Goal: Transaction & Acquisition: Purchase product/service

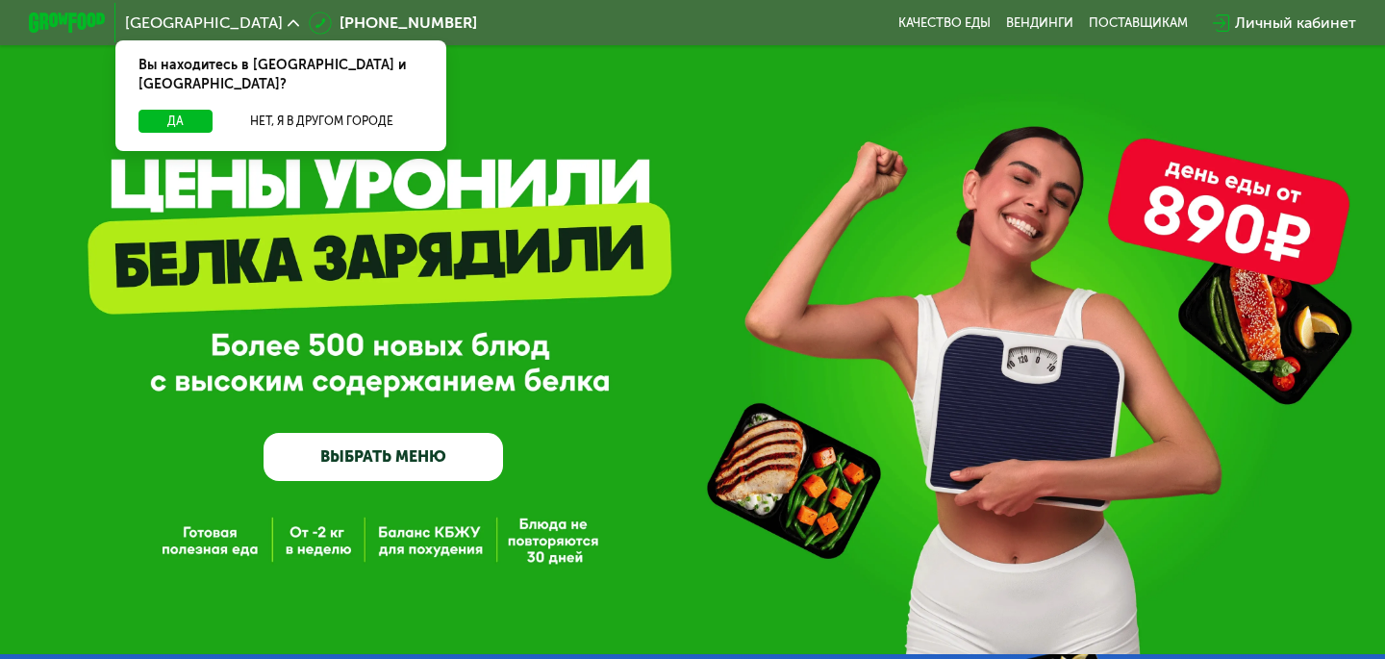
click at [412, 444] on link "ВЫБРАТЬ МЕНЮ" at bounding box center [384, 457] width 240 height 48
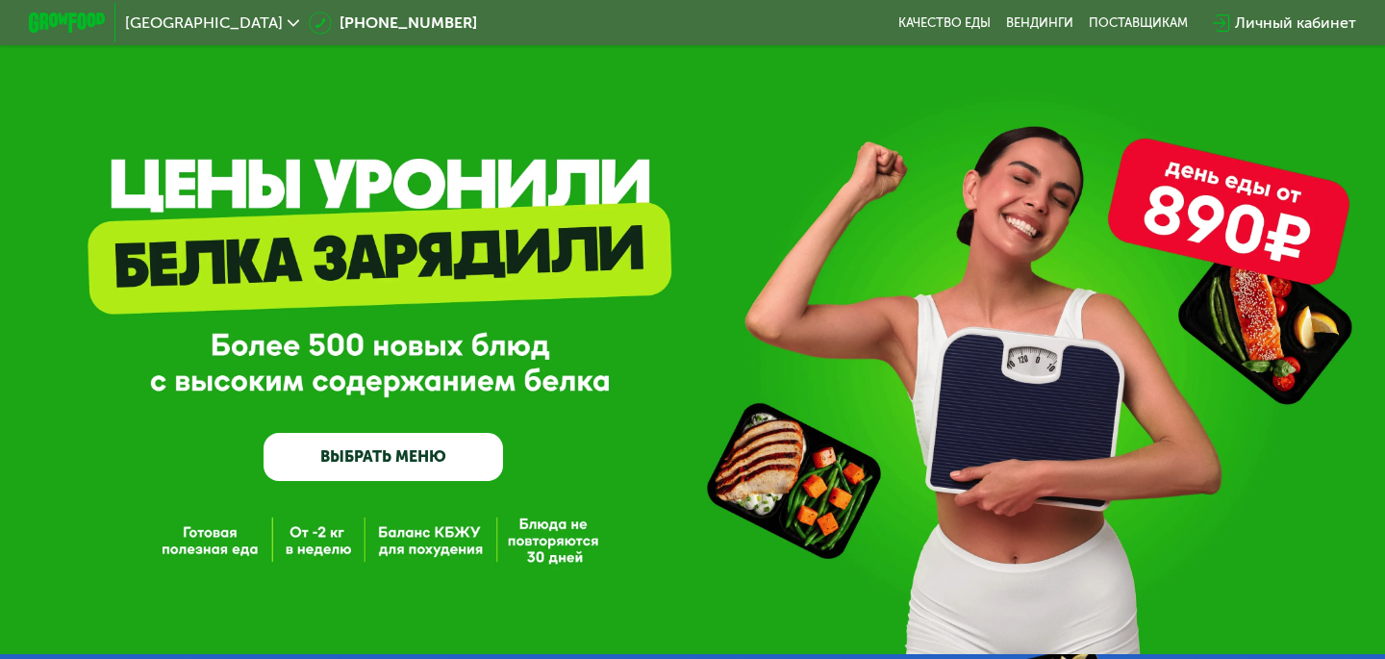
click at [386, 458] on link "ВЫБРАТЬ МЕНЮ" at bounding box center [384, 457] width 240 height 48
click at [376, 457] on link "ВЫБРАТЬ МЕНЮ" at bounding box center [384, 457] width 240 height 48
click at [430, 534] on div "GrowFood — доставка правильного питания ВЫБРАТЬ МЕНЮ" at bounding box center [692, 327] width 1385 height 654
click at [431, 547] on div "GrowFood — доставка правильного питания ВЫБРАТЬ МЕНЮ" at bounding box center [692, 327] width 1385 height 654
click at [361, 461] on link "ВЫБРАТЬ МЕНЮ" at bounding box center [384, 457] width 240 height 48
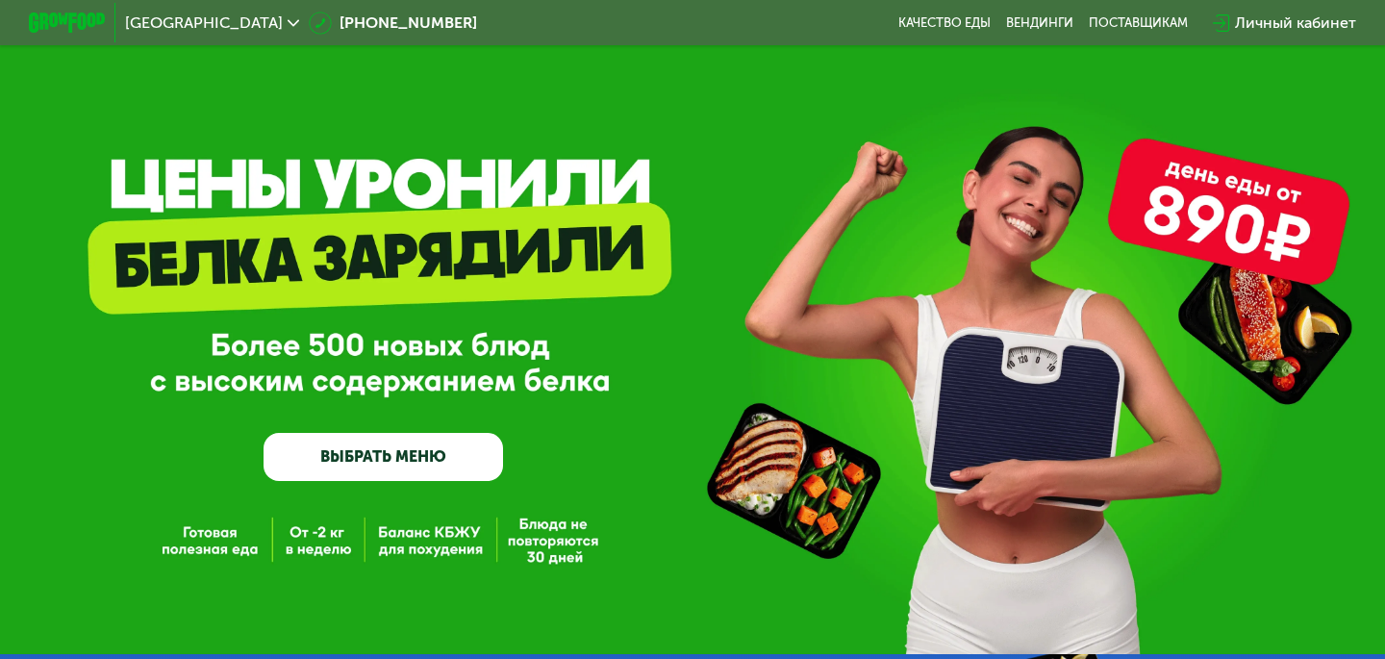
click at [1264, 23] on div "Личный кабинет" at bounding box center [1295, 23] width 121 height 23
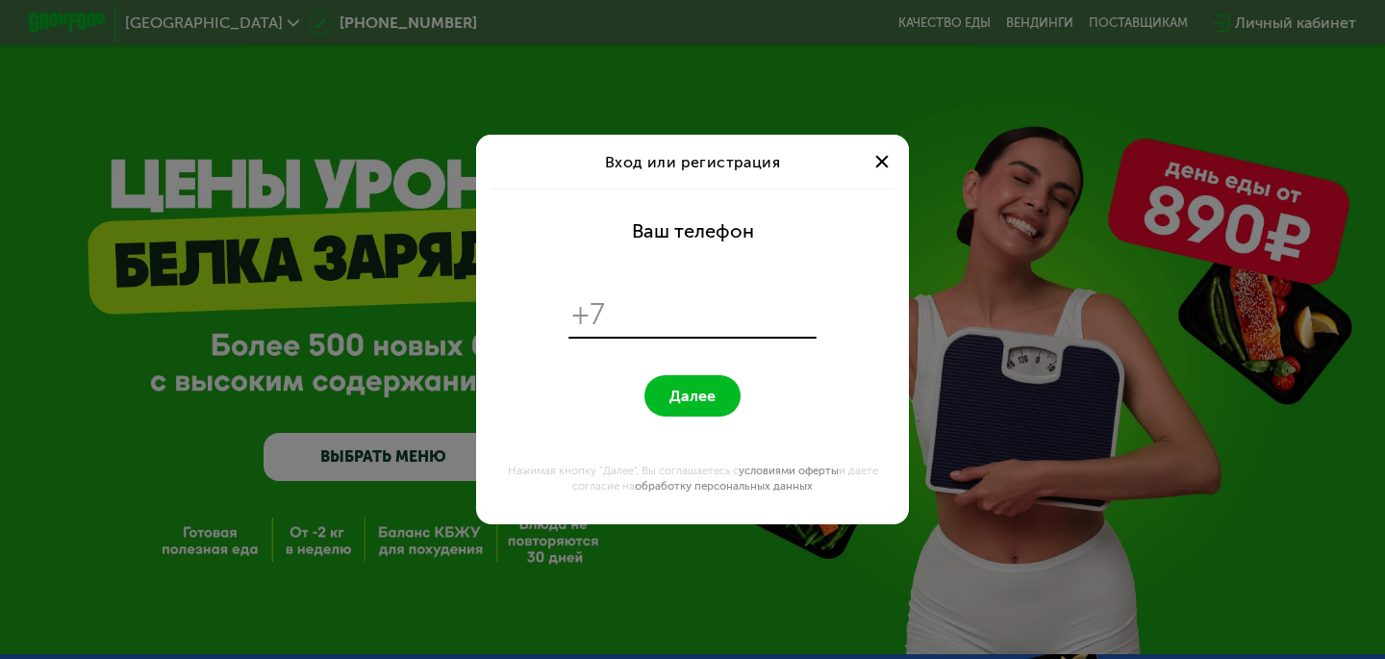
click at [881, 158] on div at bounding box center [882, 161] width 23 height 23
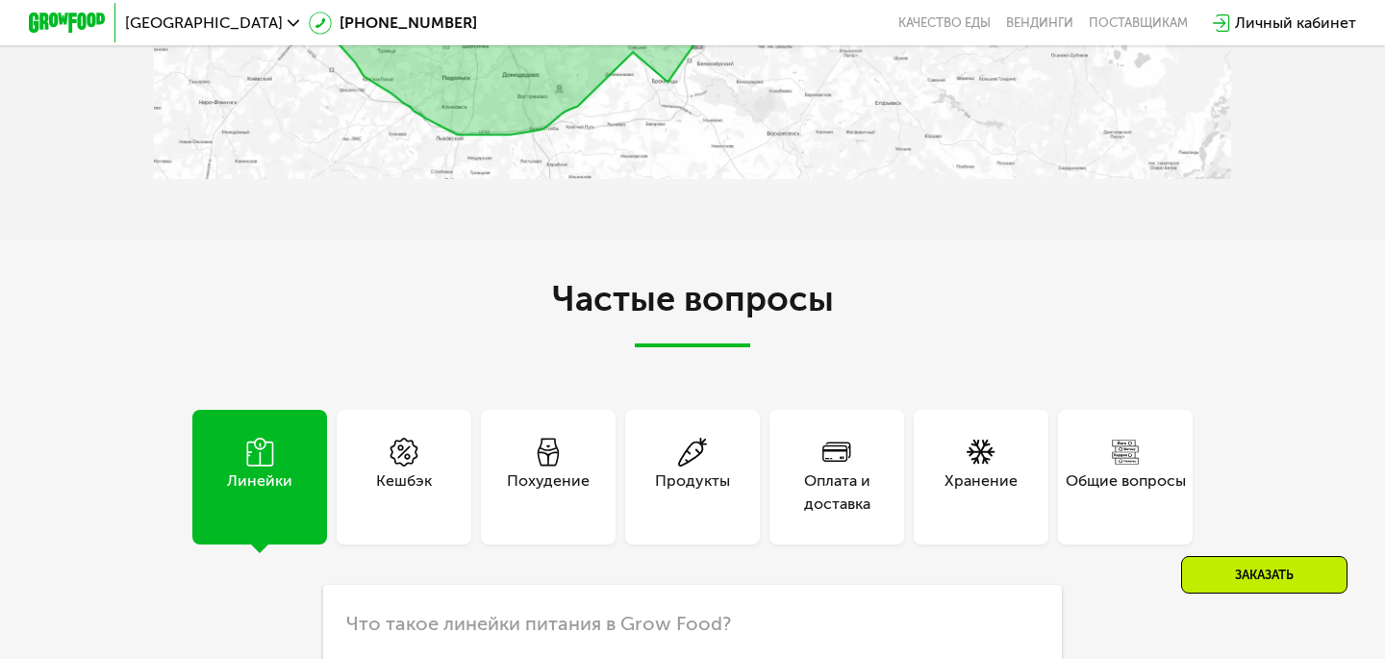
scroll to position [3508, 0]
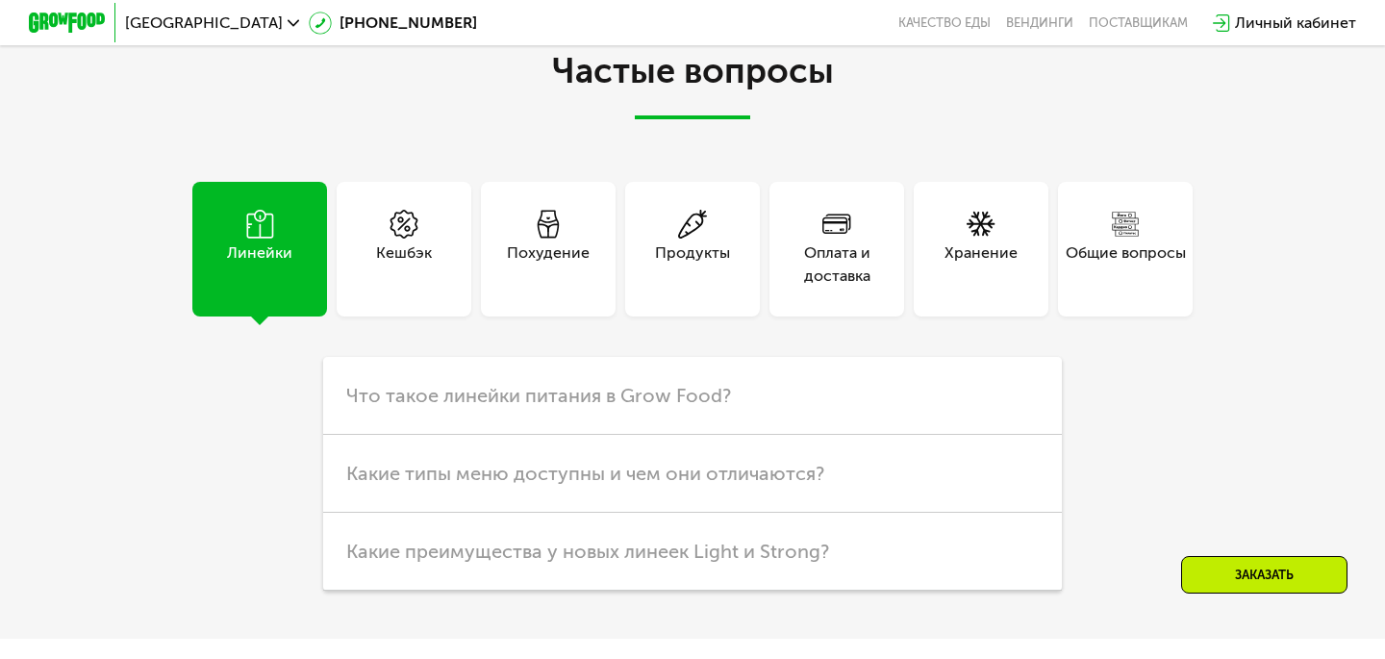
click at [549, 241] on div "Похудение" at bounding box center [548, 264] width 83 height 46
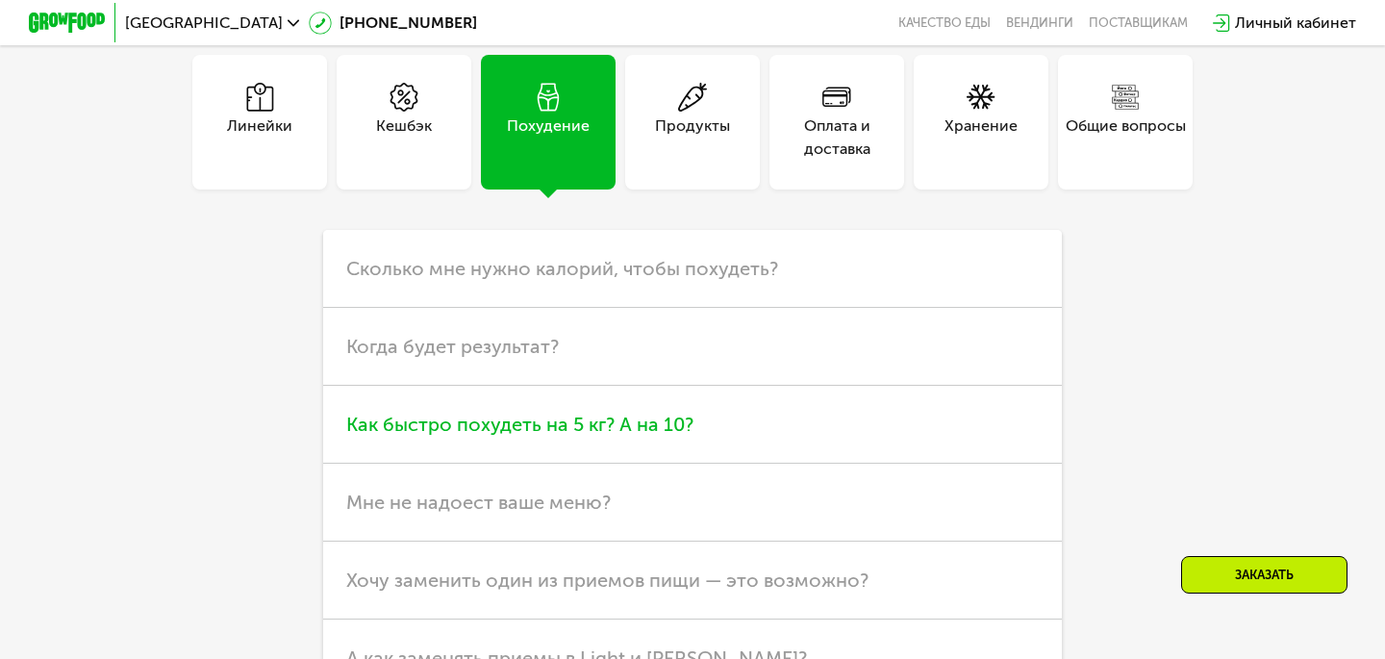
scroll to position [3706, 0]
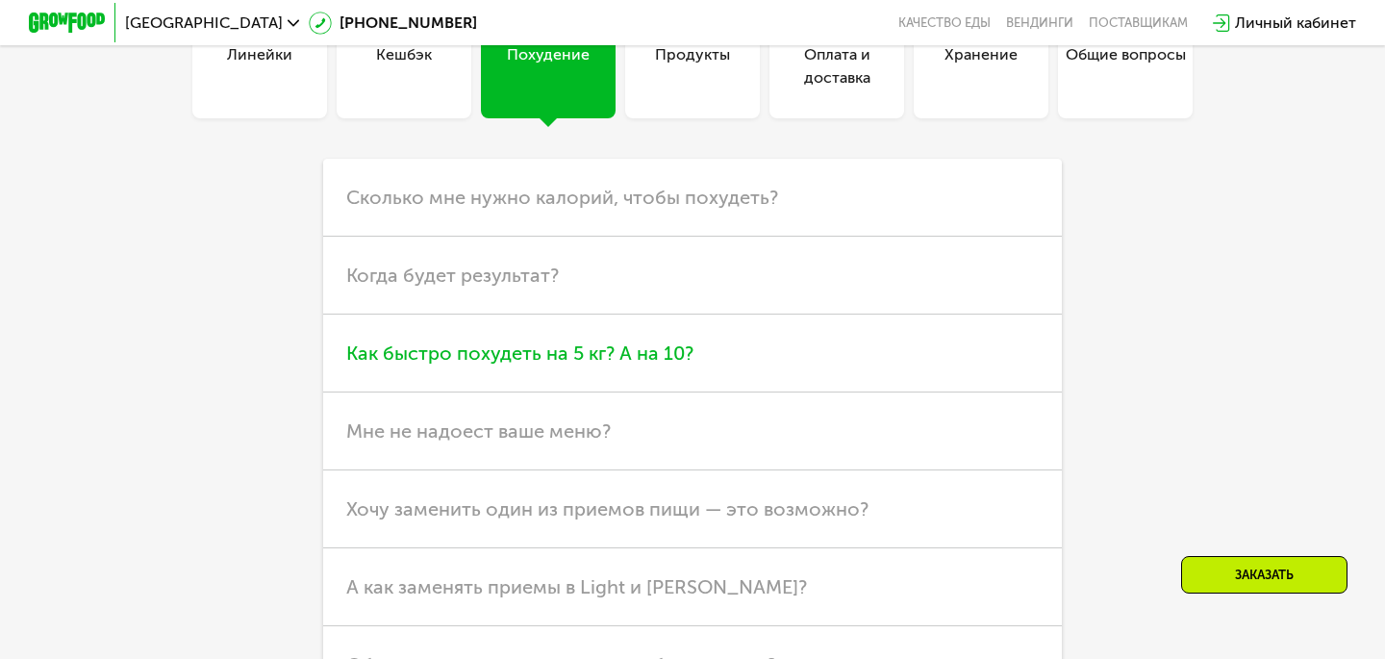
click at [534, 349] on span "Как быстро похудеть на 5 кг? А на 10?" at bounding box center [519, 353] width 347 height 23
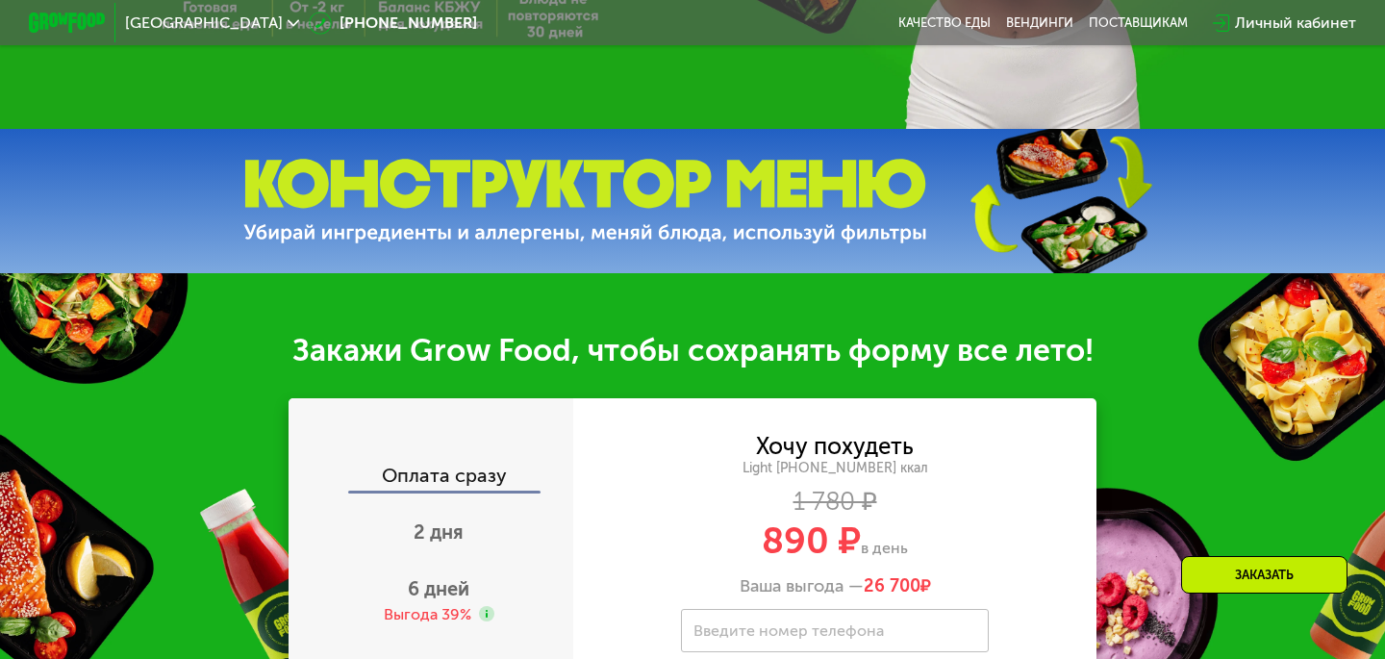
scroll to position [457, 0]
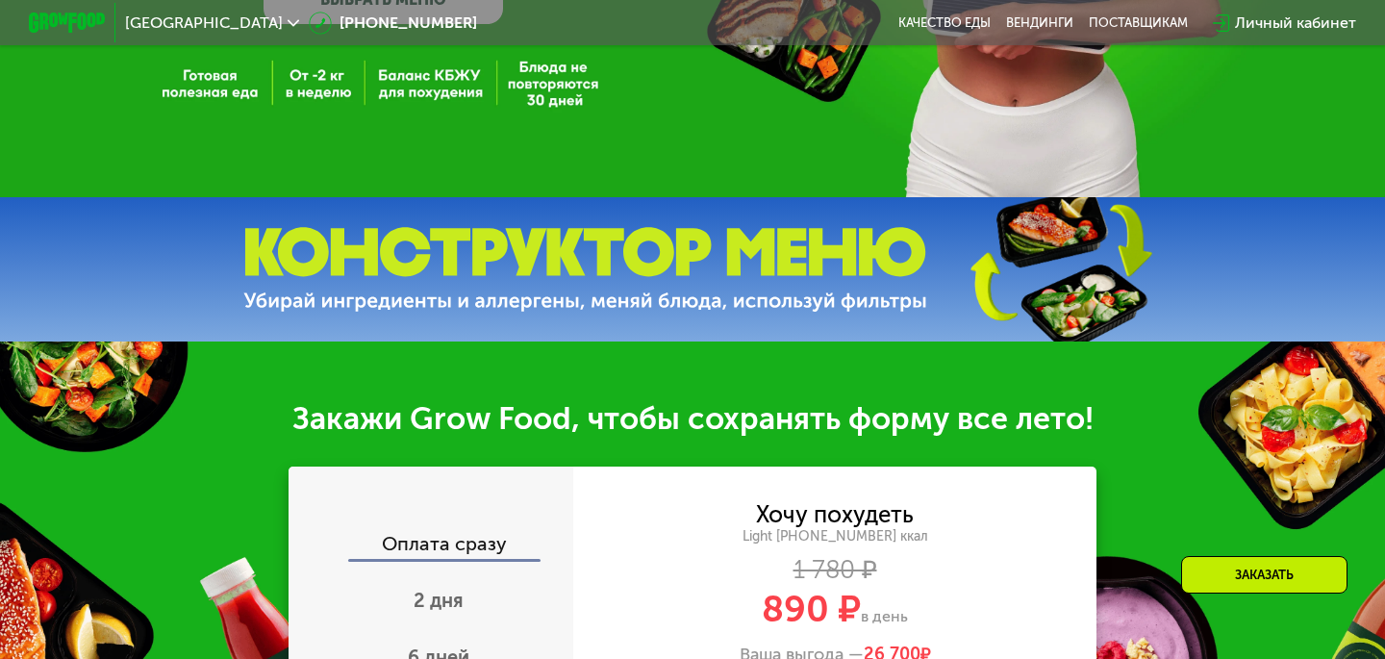
click at [1262, 25] on div "Личный кабинет" at bounding box center [1295, 23] width 121 height 23
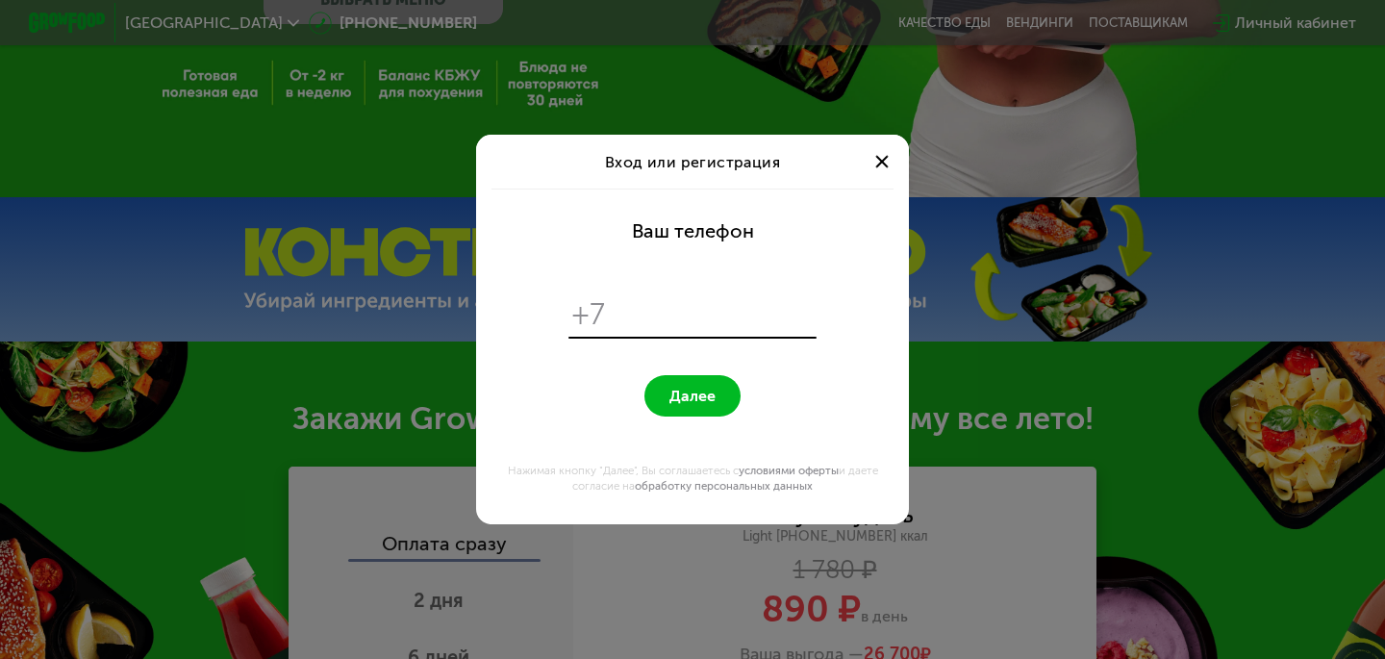
scroll to position [0, 0]
type input "**********"
click at [686, 392] on span "Далее" at bounding box center [693, 396] width 46 height 18
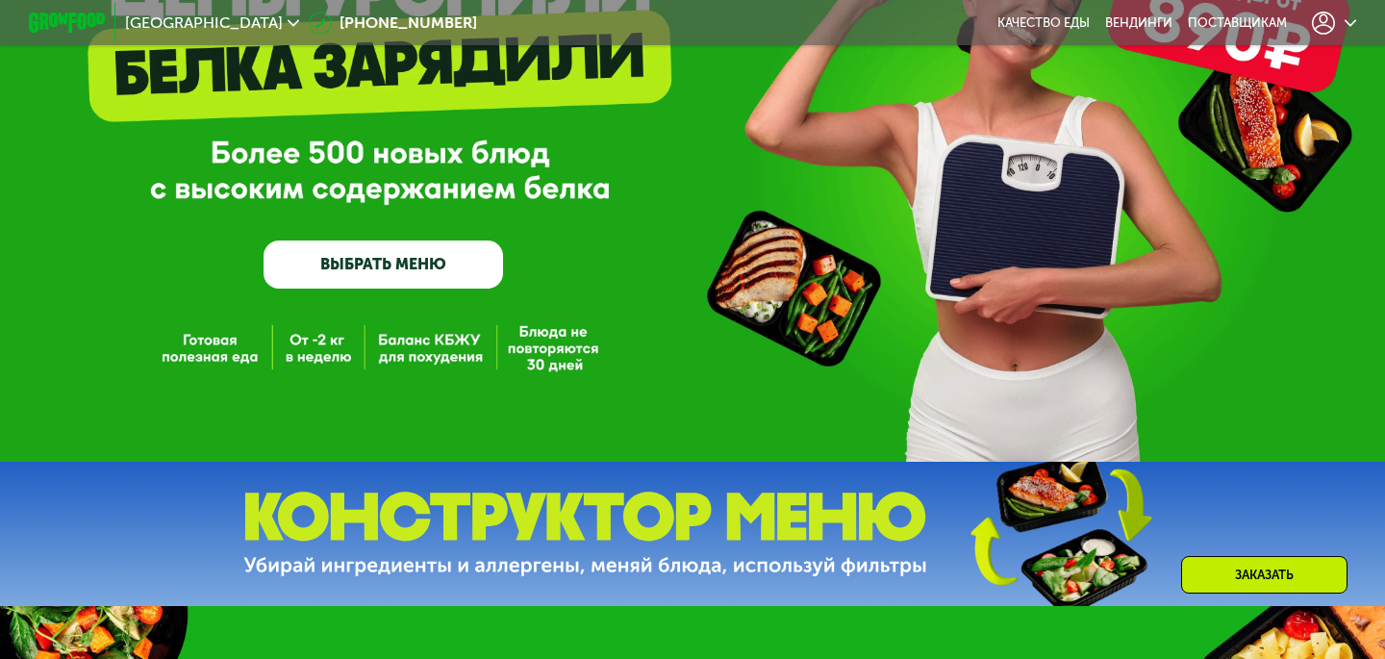
scroll to position [172, 0]
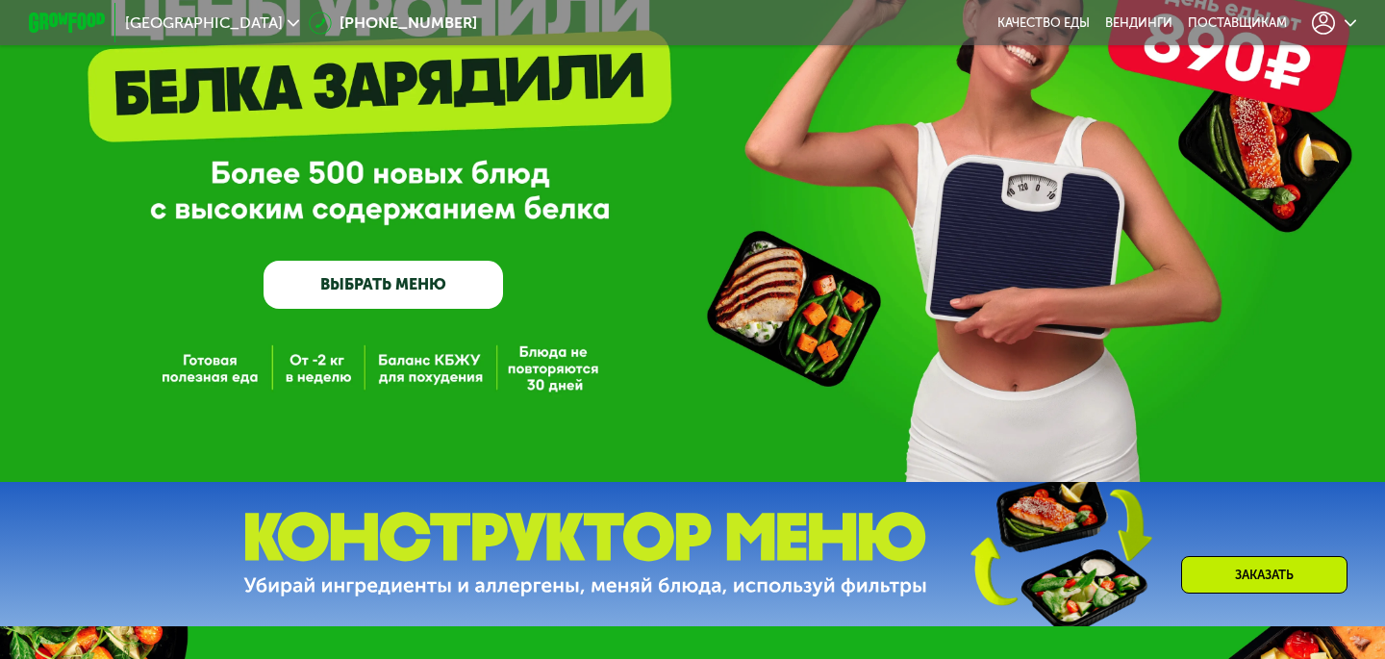
click at [372, 286] on link "ВЫБРАТЬ МЕНЮ" at bounding box center [384, 285] width 240 height 48
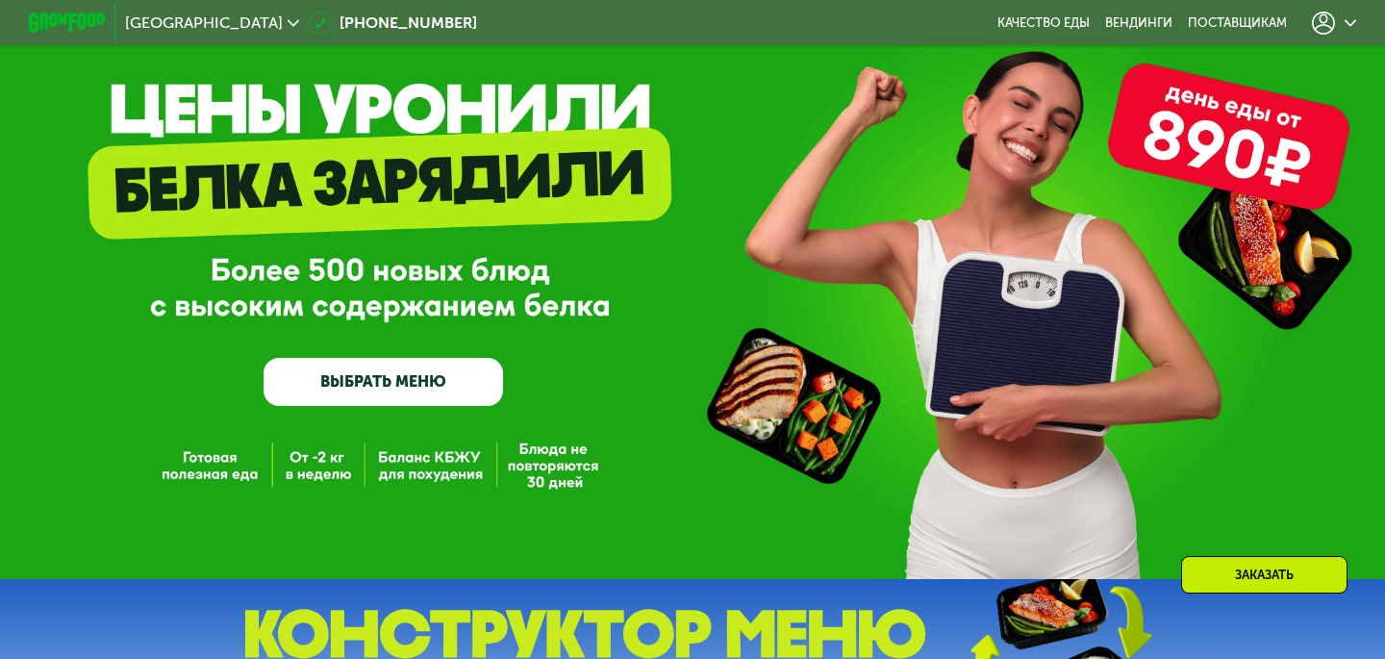
scroll to position [0, 0]
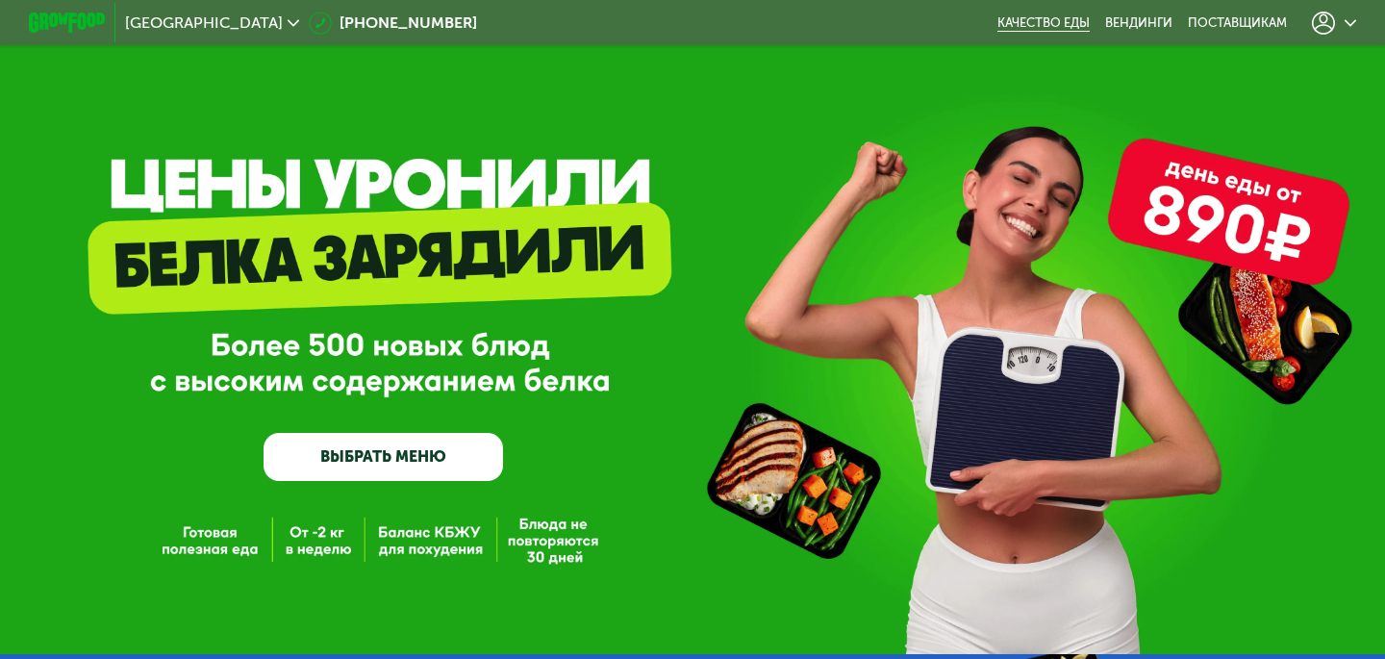
click at [1033, 26] on link "Качество еды" at bounding box center [1044, 22] width 92 height 15
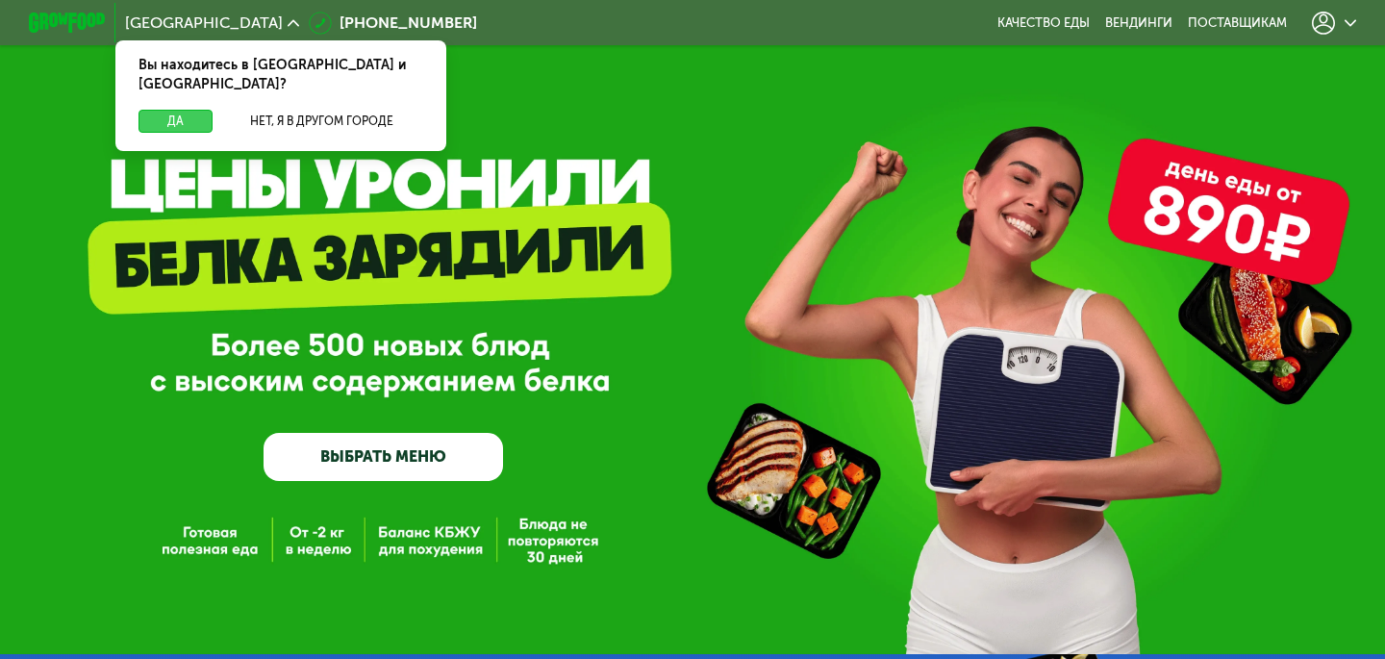
click at [161, 110] on button "Да" at bounding box center [176, 121] width 74 height 23
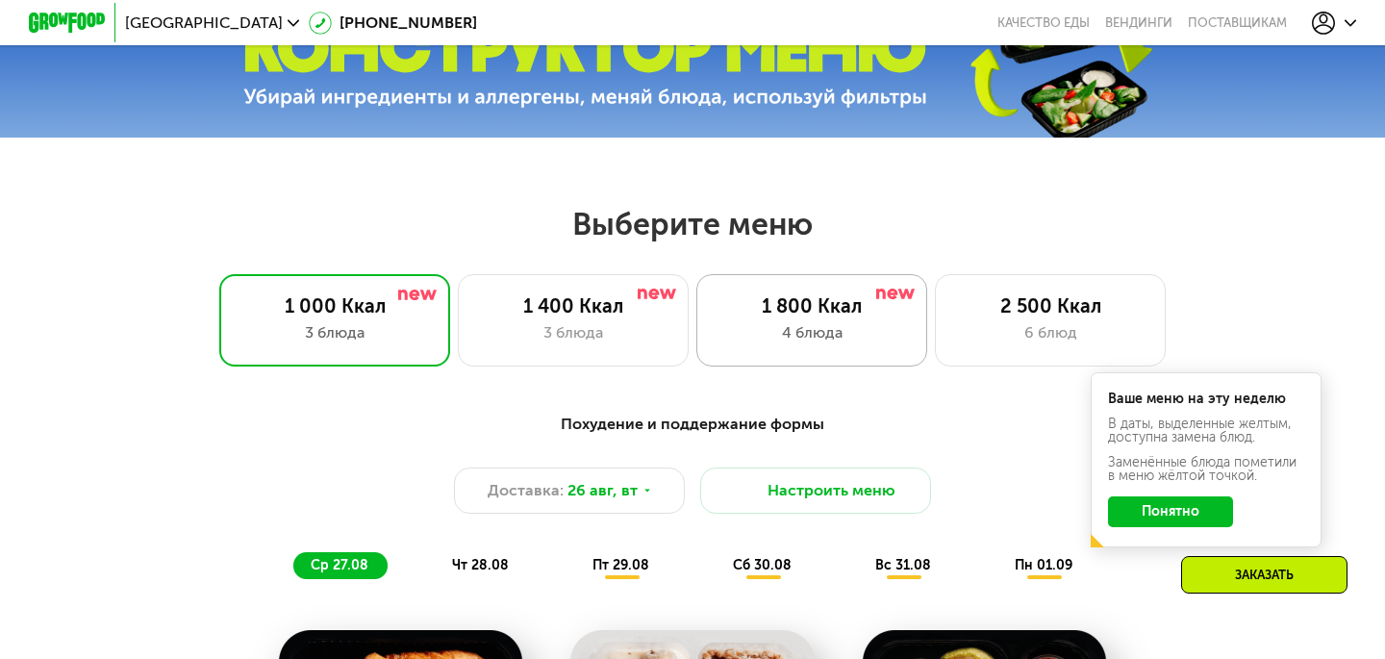
scroll to position [682, 0]
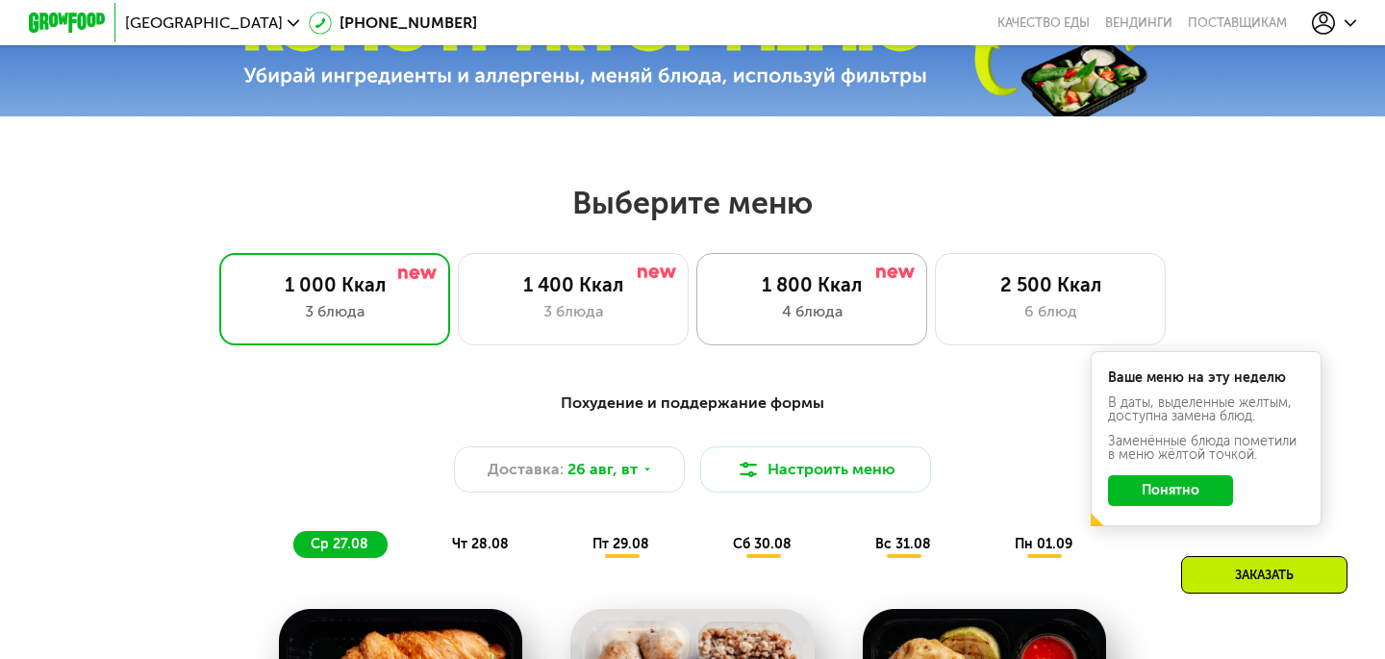
click at [829, 314] on div "4 блюда" at bounding box center [812, 311] width 191 height 23
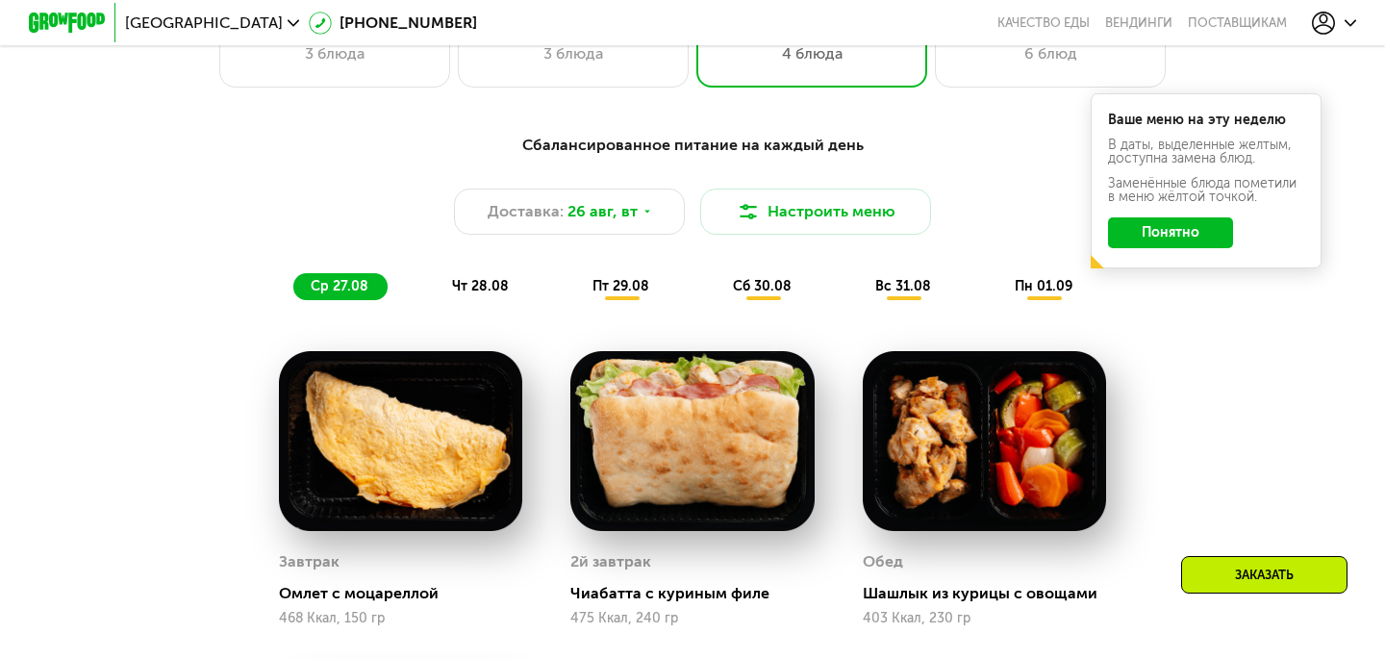
scroll to position [937, 0]
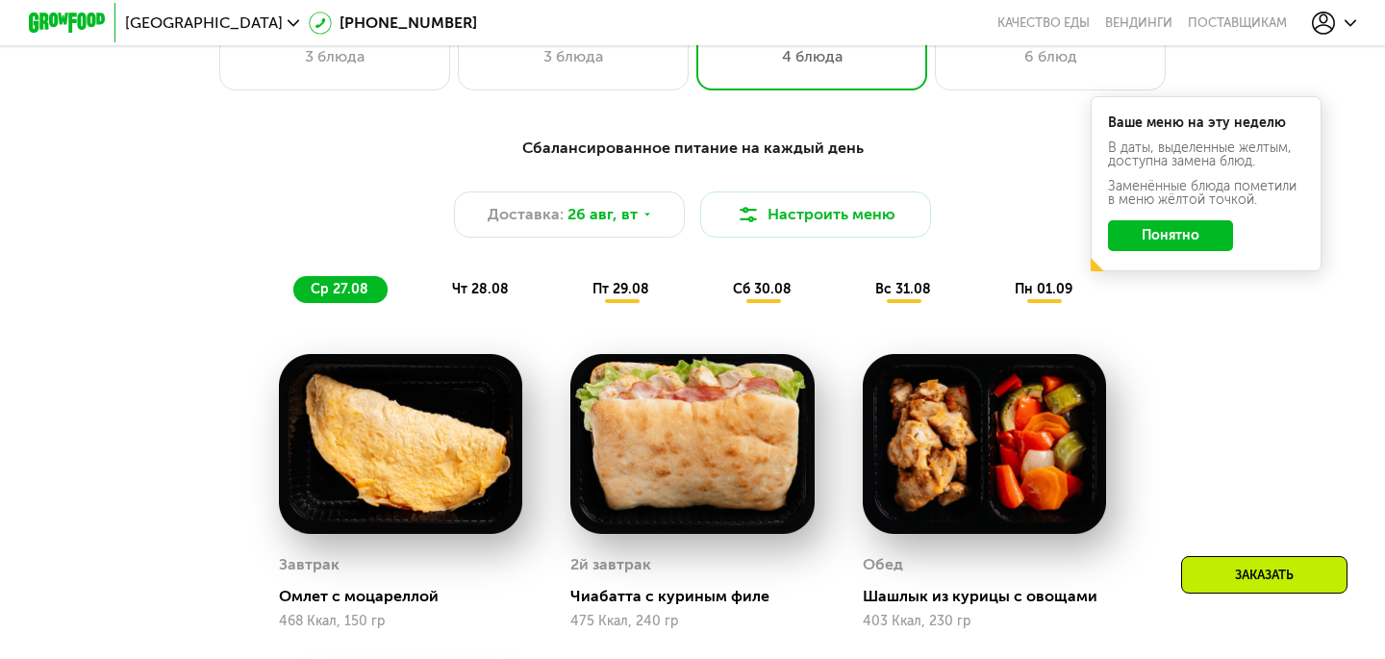
click at [478, 292] on span "чт 28.08" at bounding box center [480, 289] width 57 height 16
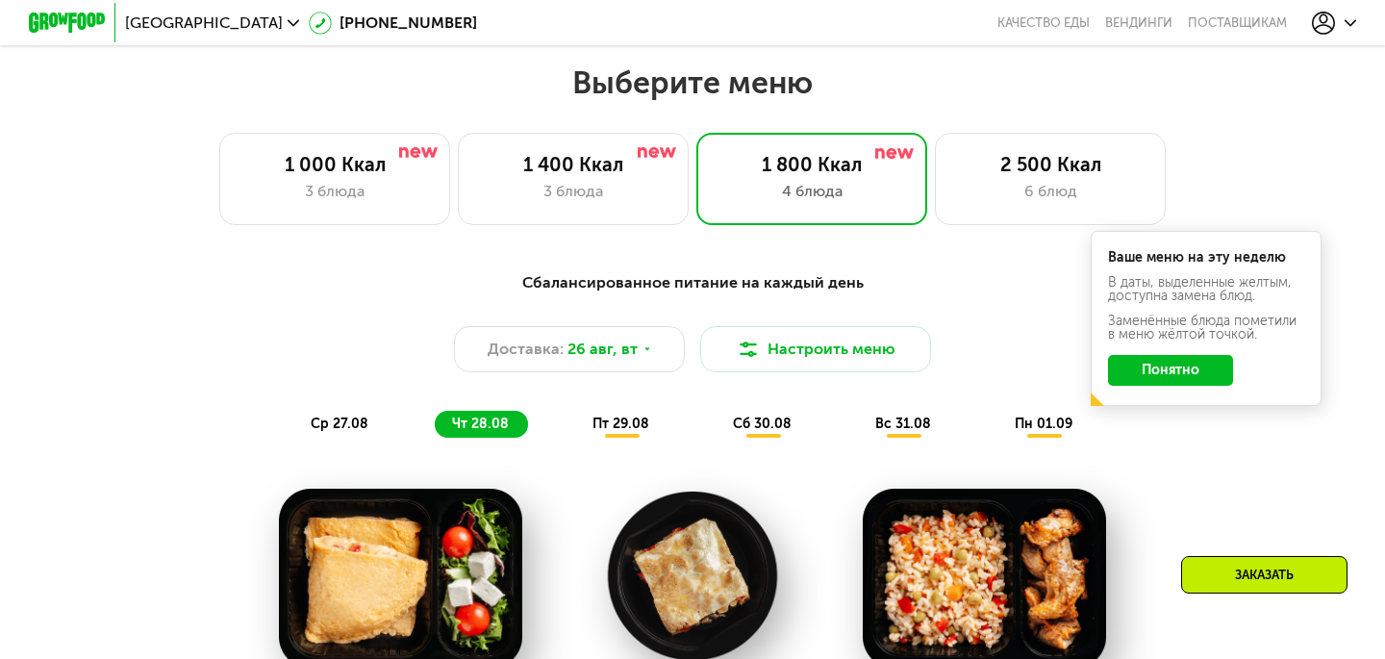
scroll to position [888, 0]
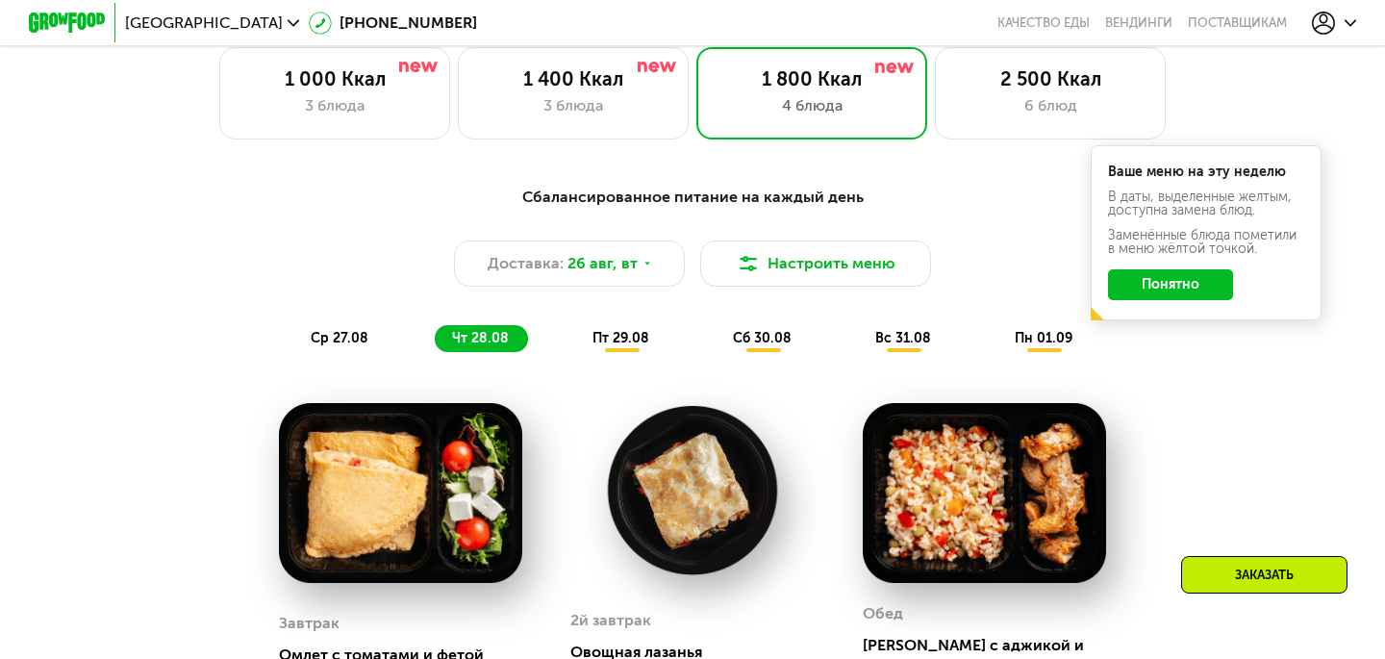
click at [327, 342] on span "ср 27.08" at bounding box center [340, 338] width 58 height 16
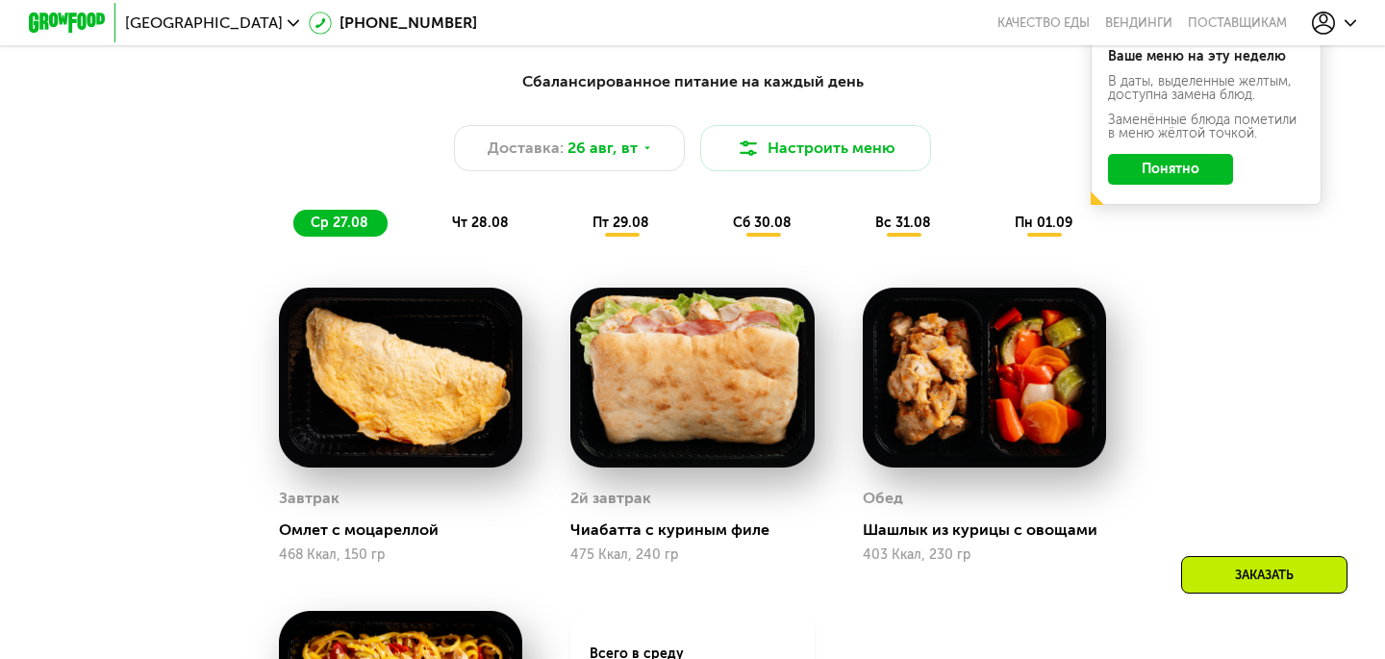
scroll to position [1006, 0]
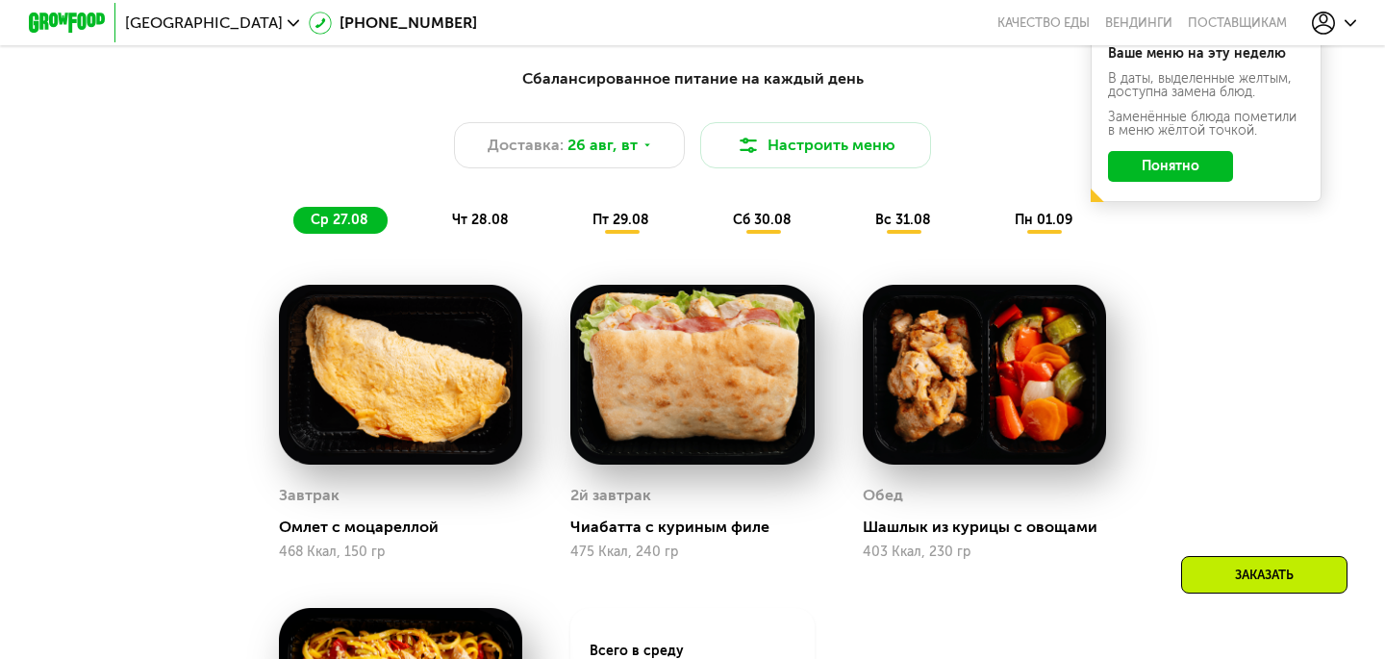
click at [465, 227] on span "чт 28.08" at bounding box center [480, 220] width 57 height 16
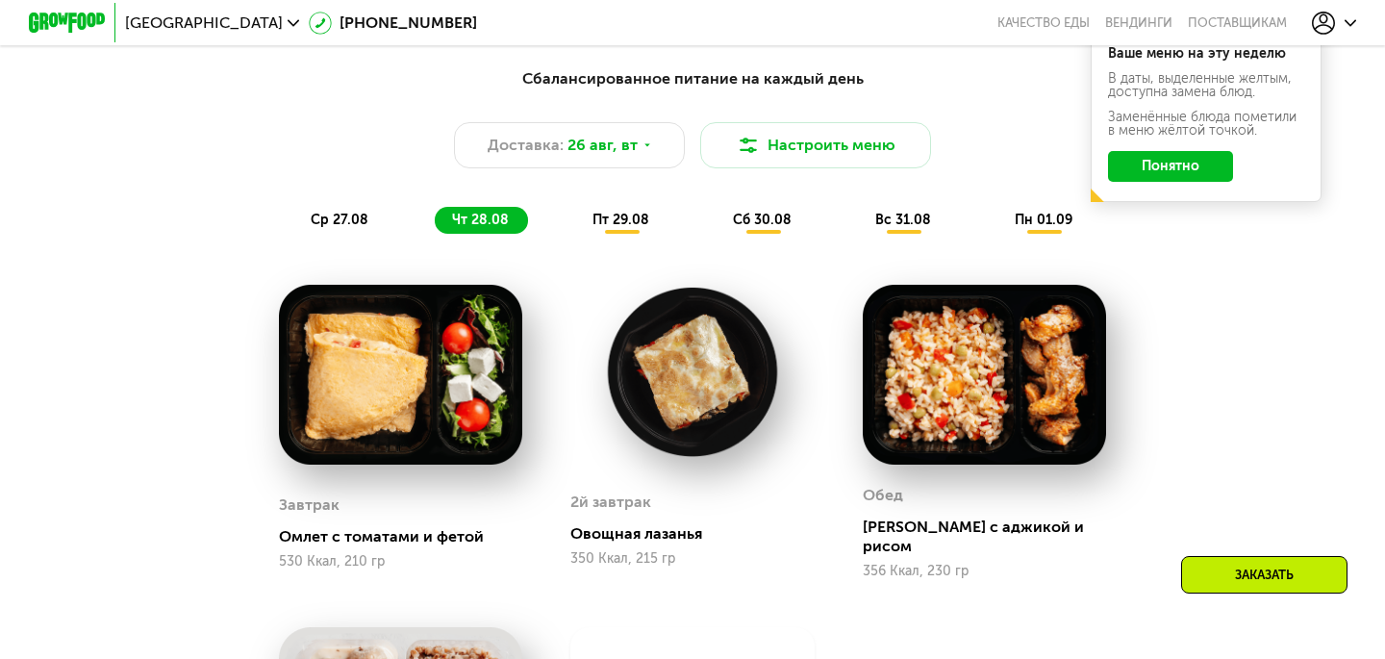
click at [603, 224] on span "пт 29.08" at bounding box center [621, 220] width 57 height 16
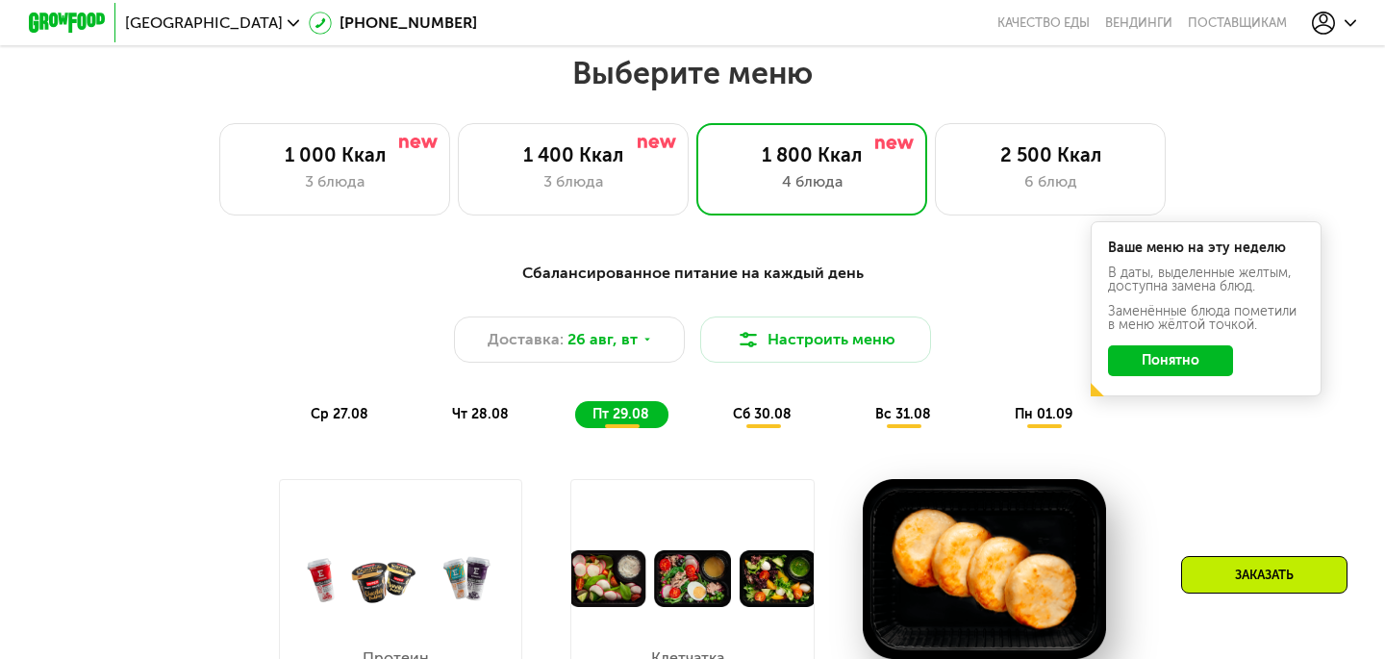
scroll to position [810, 0]
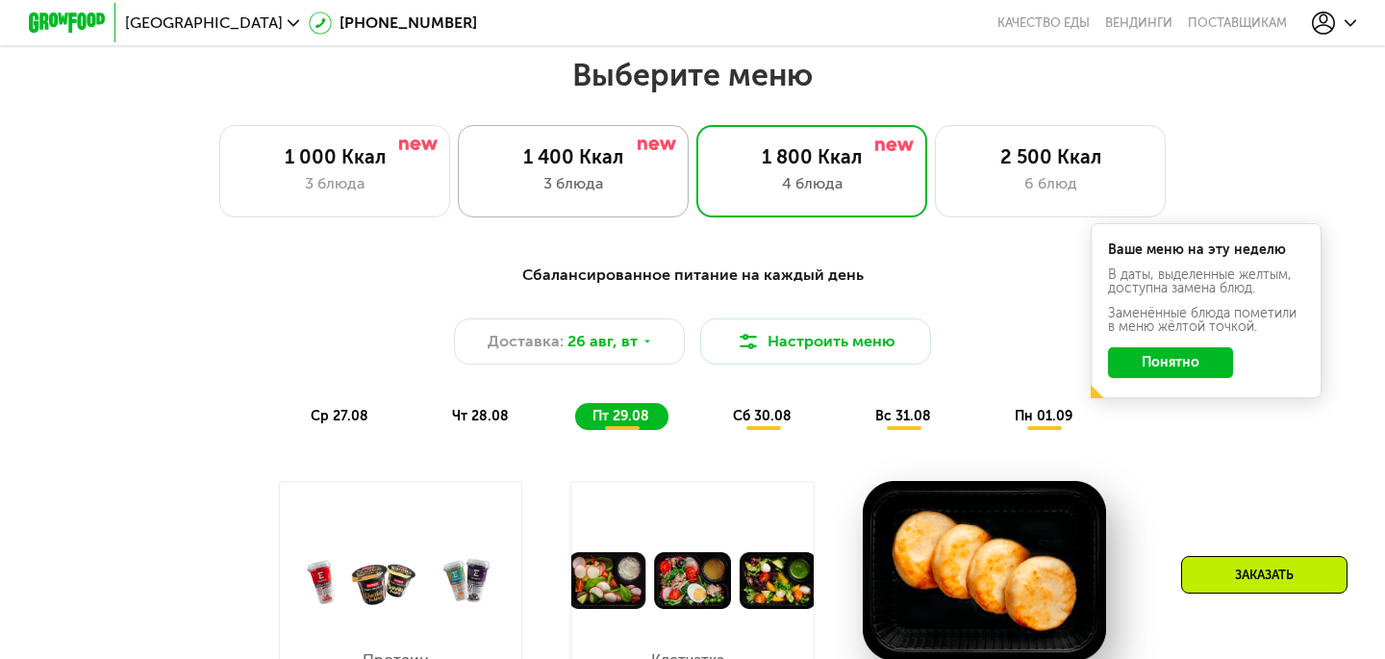
click at [529, 176] on div "3 блюда" at bounding box center [573, 183] width 191 height 23
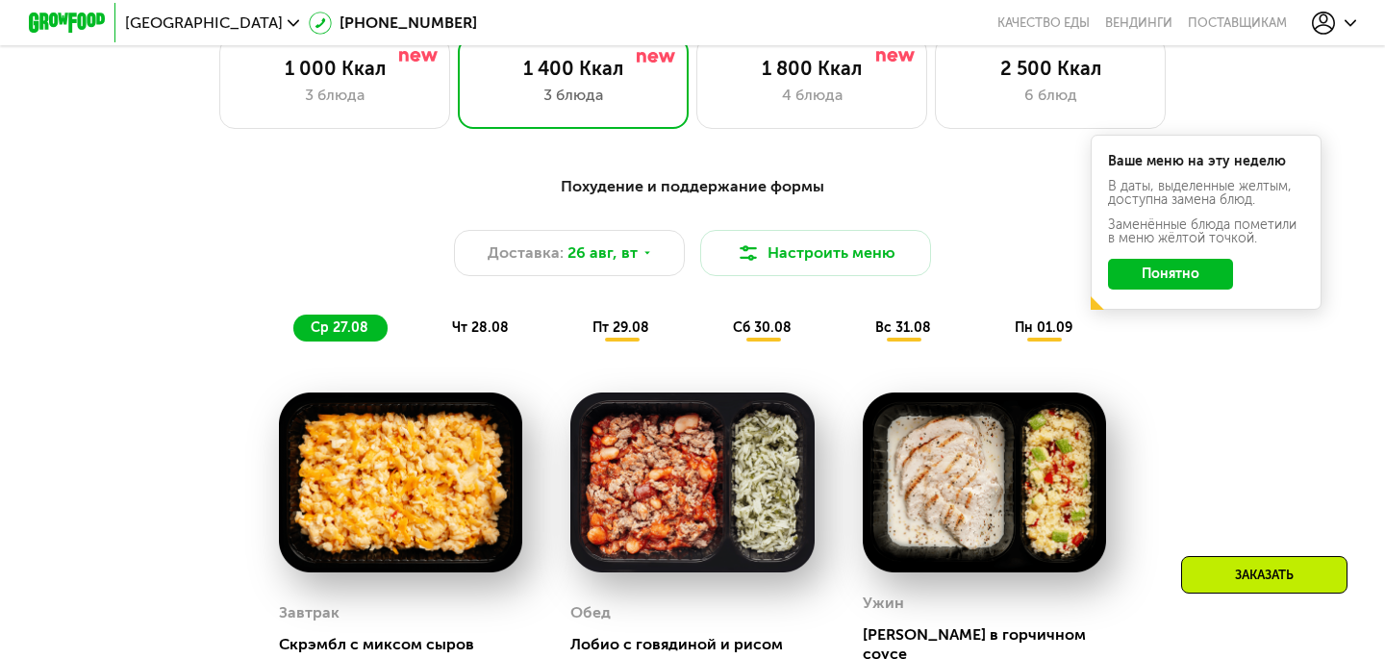
scroll to position [903, 0]
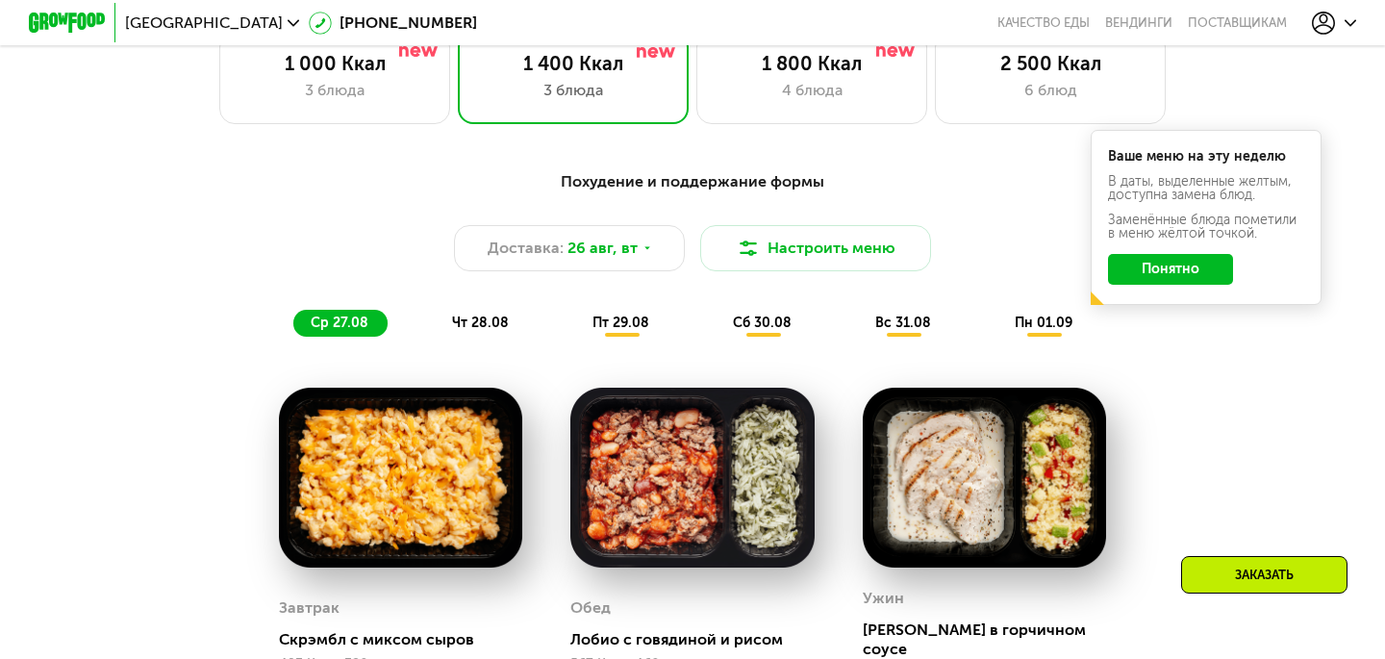
click at [479, 325] on span "чт 28.08" at bounding box center [480, 323] width 57 height 16
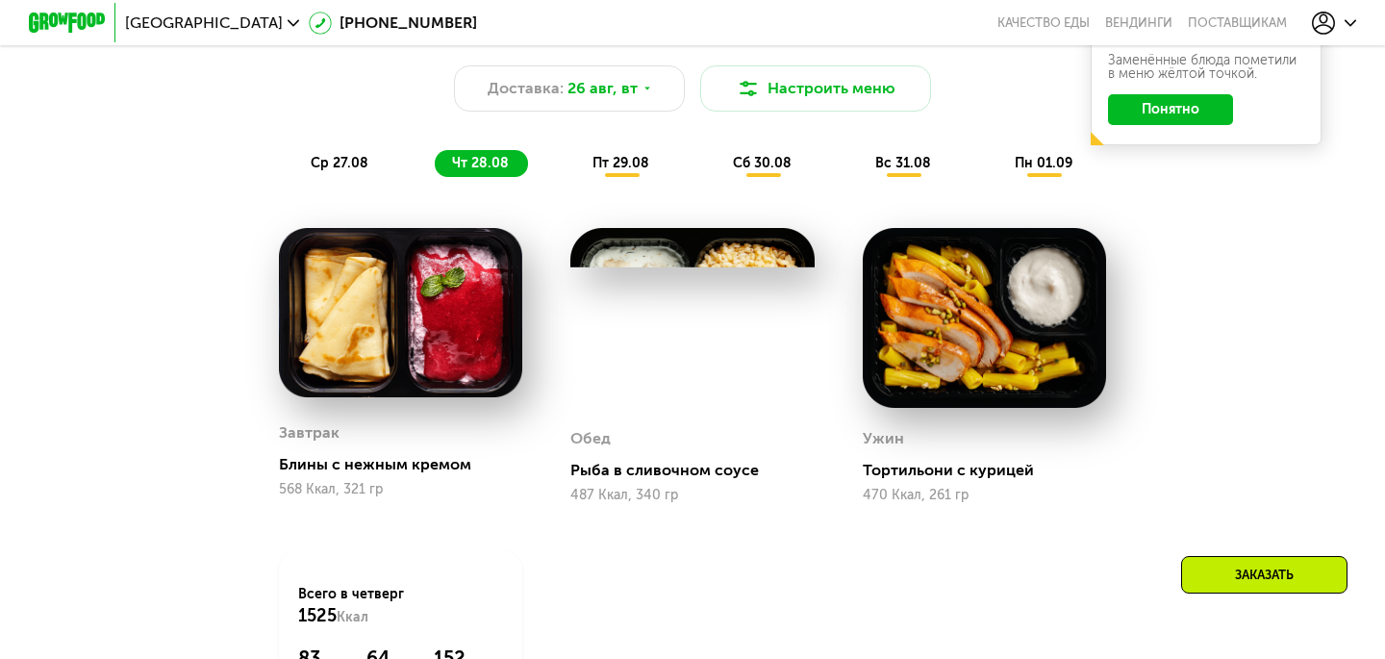
scroll to position [1046, 0]
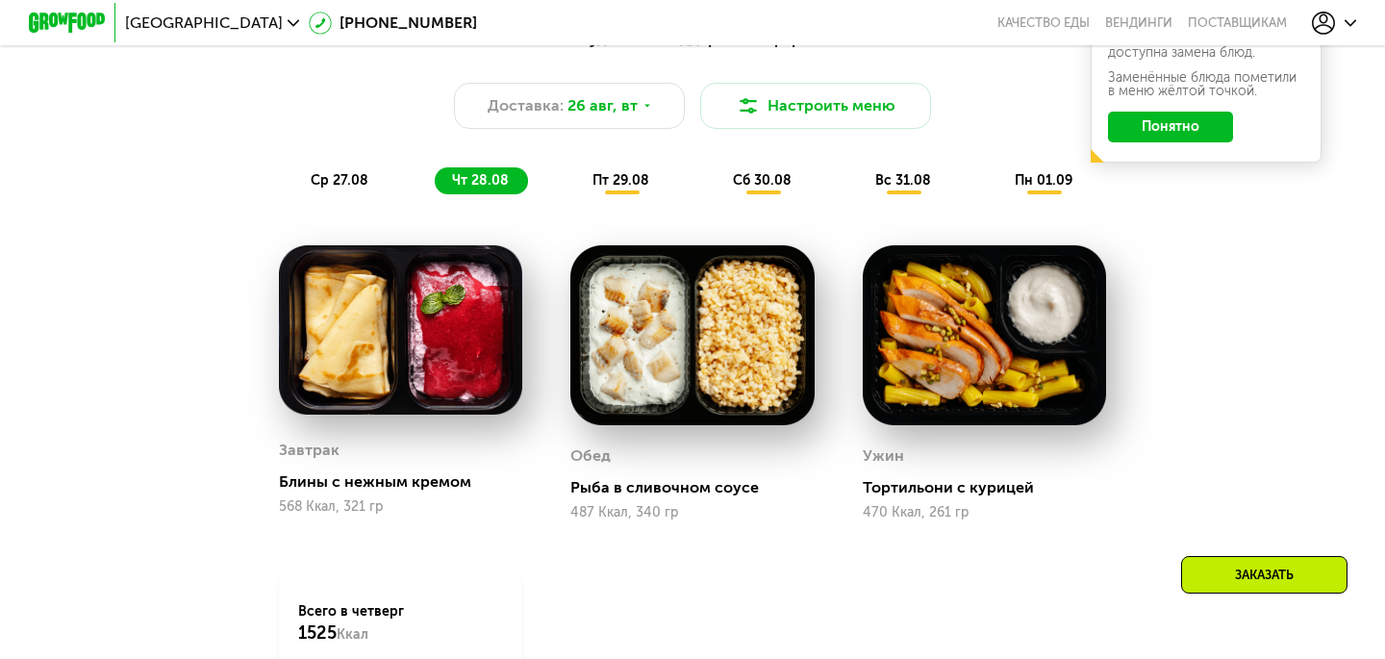
click at [716, 190] on div "пт 29.08" at bounding box center [763, 180] width 95 height 27
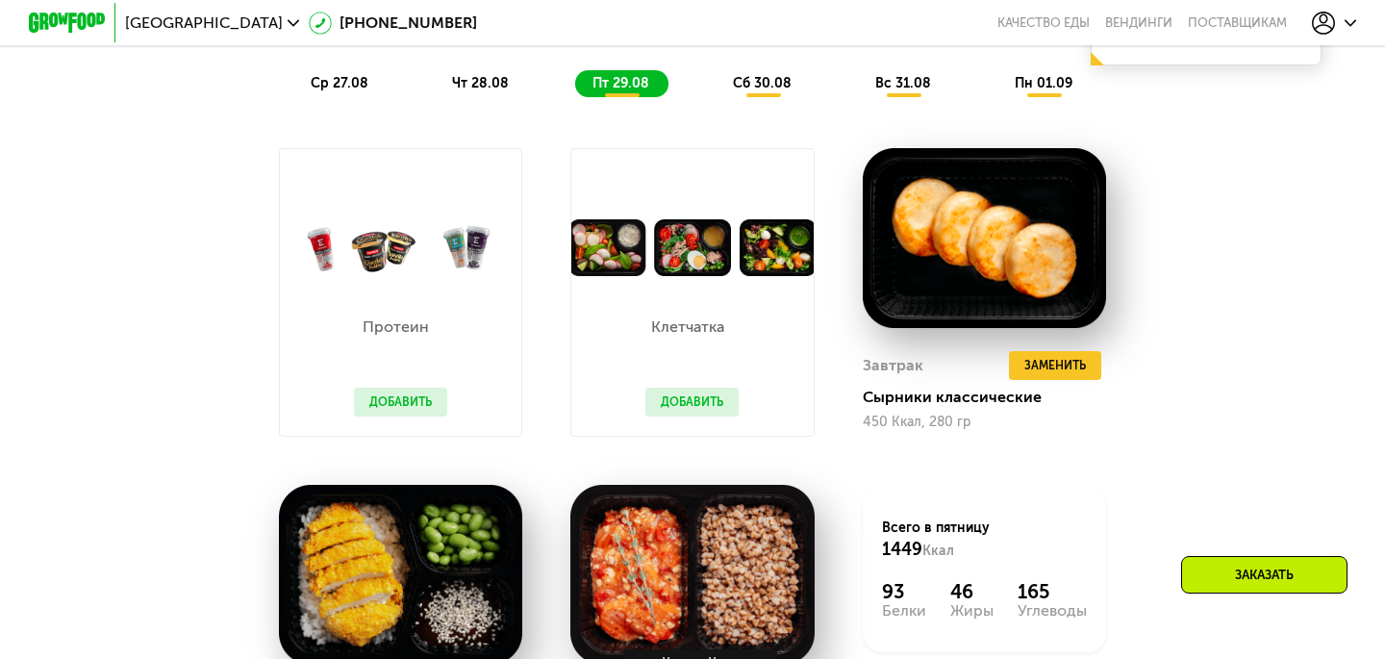
scroll to position [1067, 0]
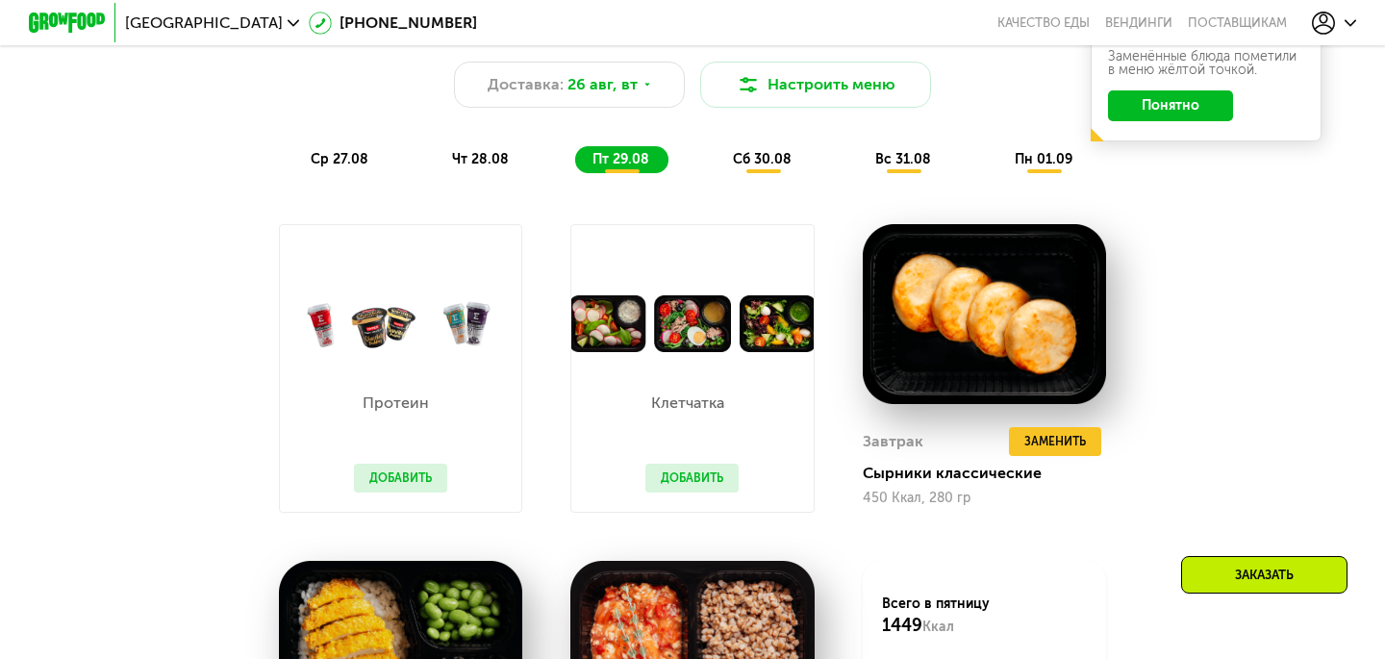
click at [765, 151] on span "сб 30.08" at bounding box center [762, 159] width 59 height 16
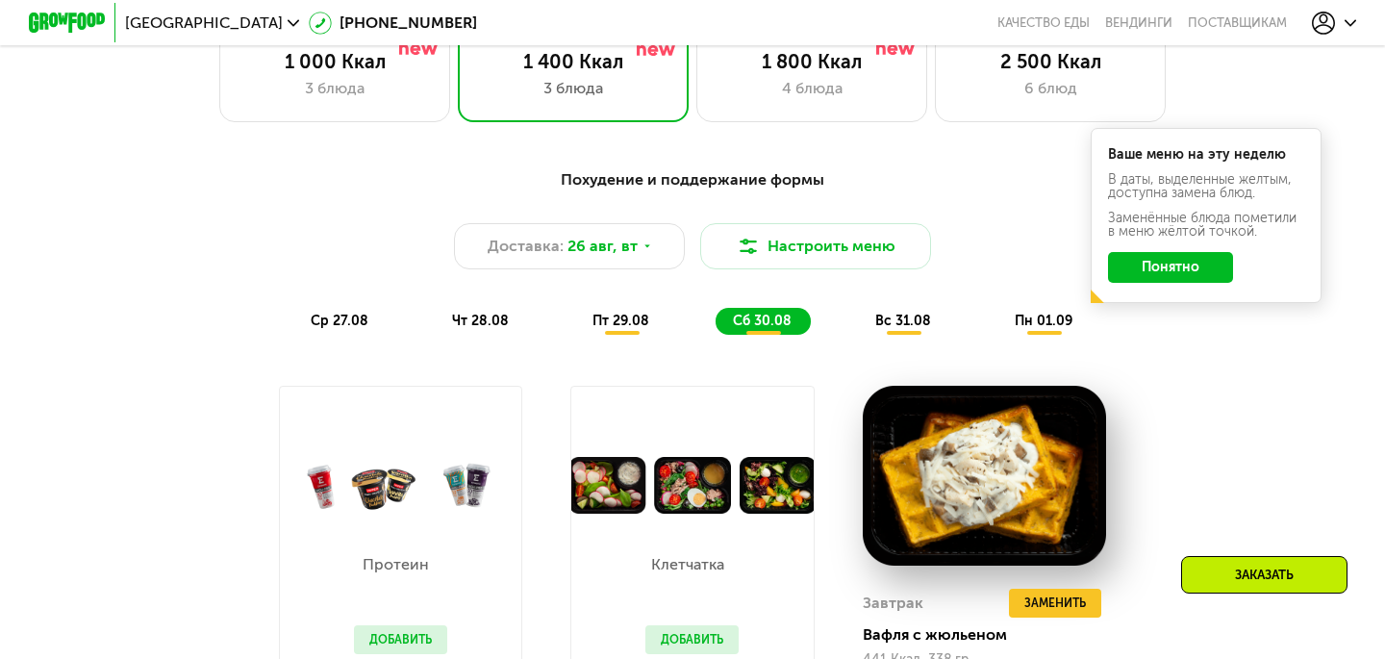
scroll to position [902, 0]
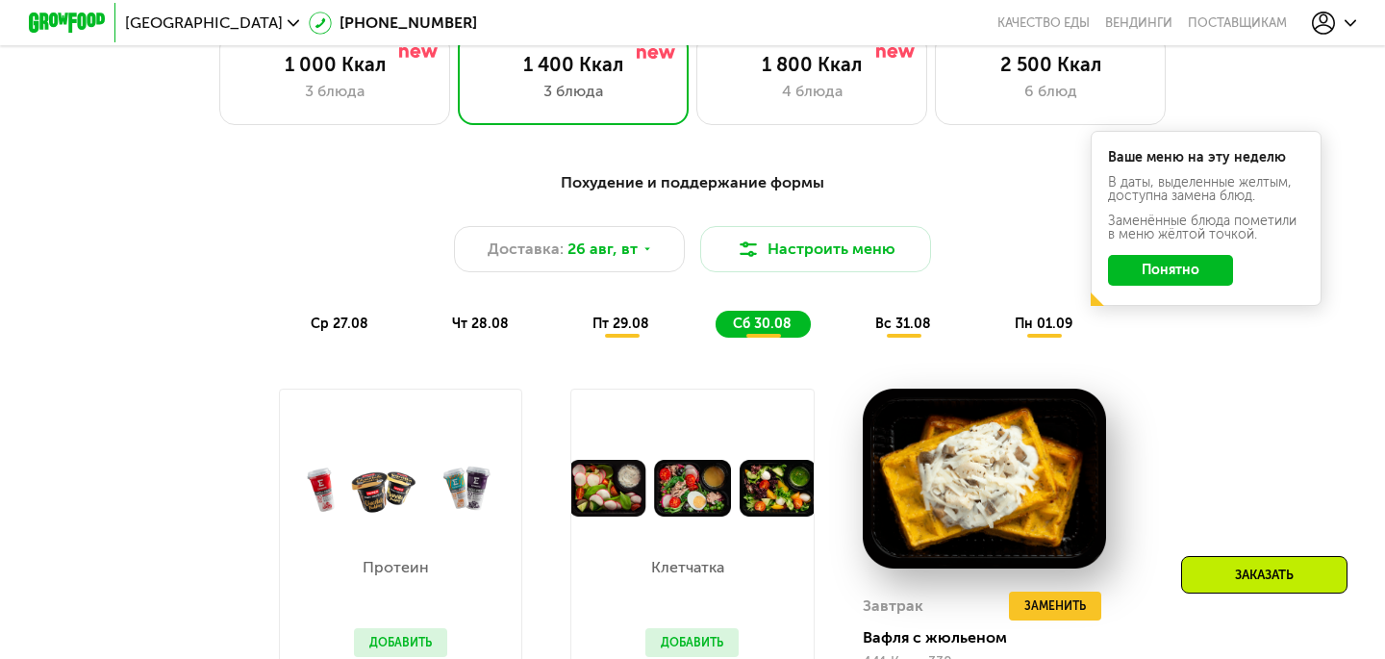
click at [998, 332] on div "вс 31.08" at bounding box center [1045, 324] width 94 height 27
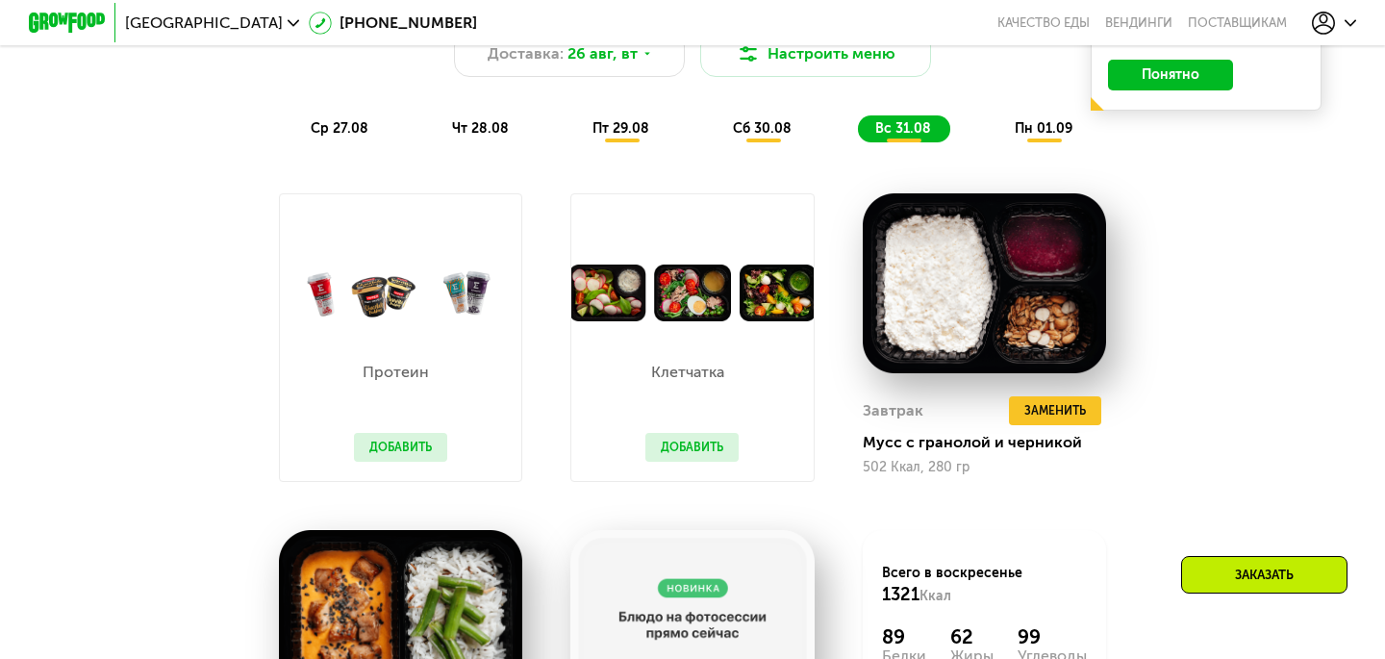
scroll to position [1016, 0]
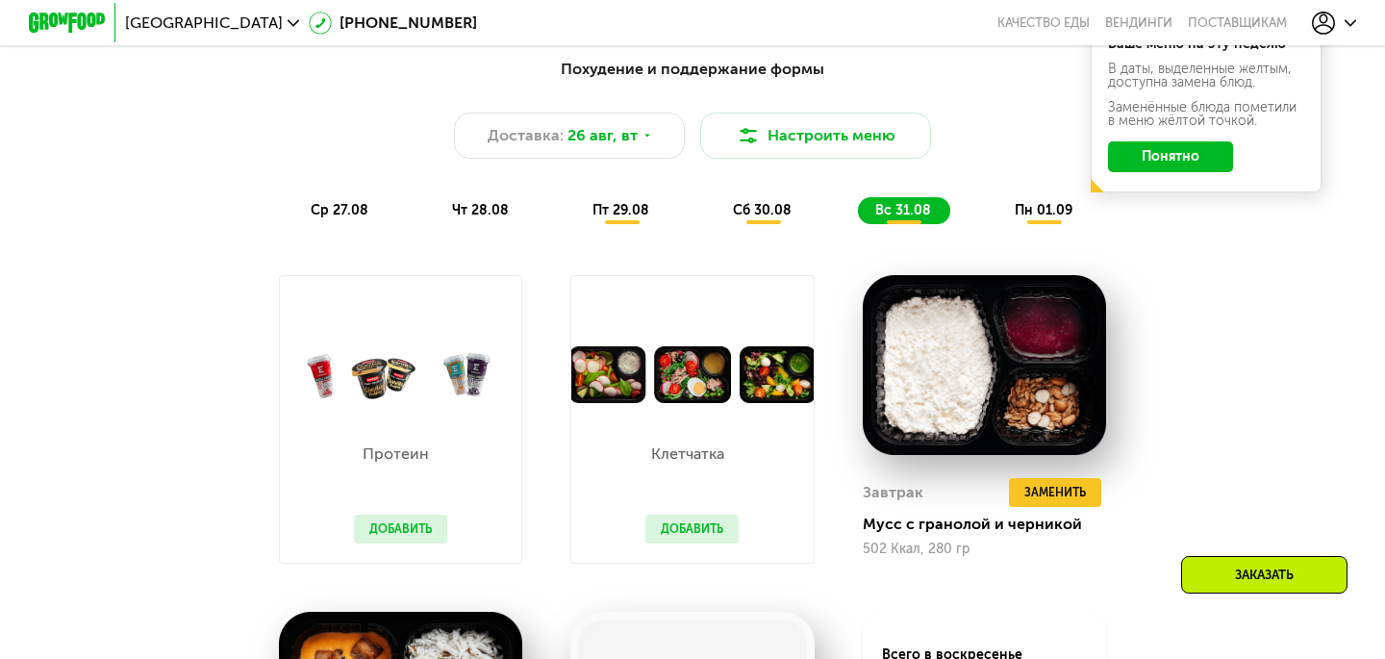
click at [1051, 209] on span "пн 01.09" at bounding box center [1044, 210] width 58 height 16
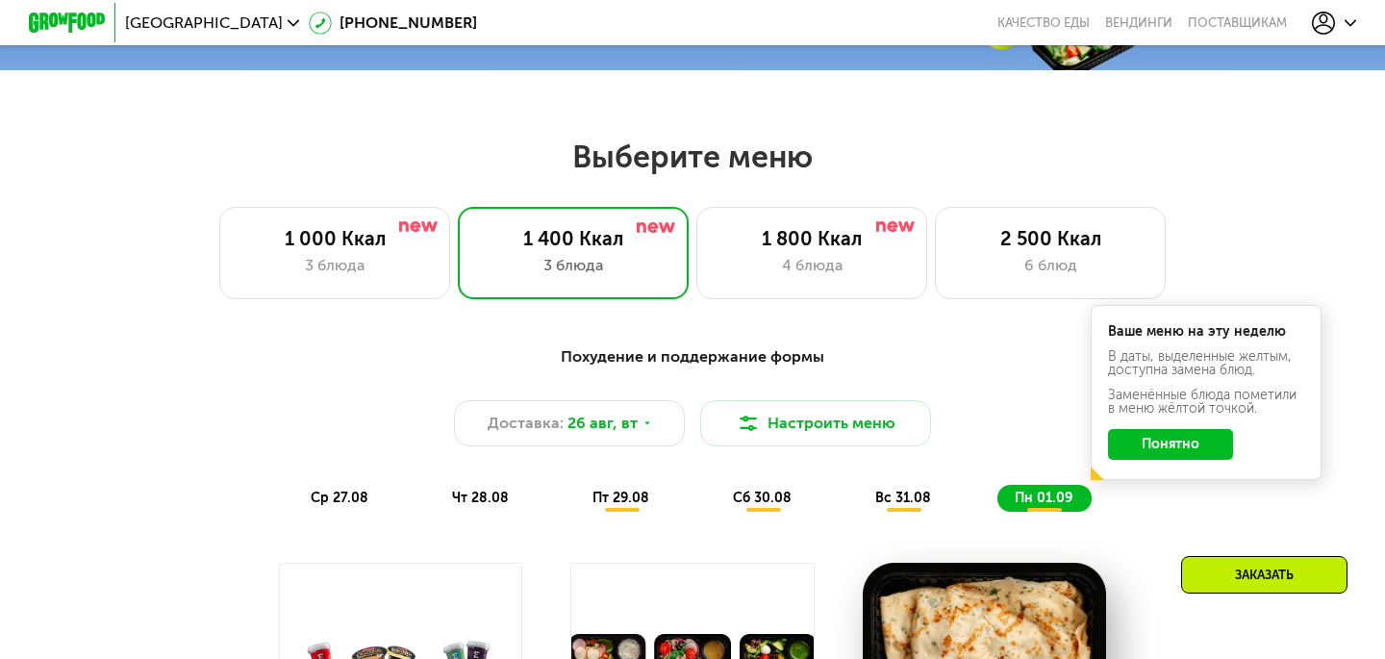
scroll to position [755, 0]
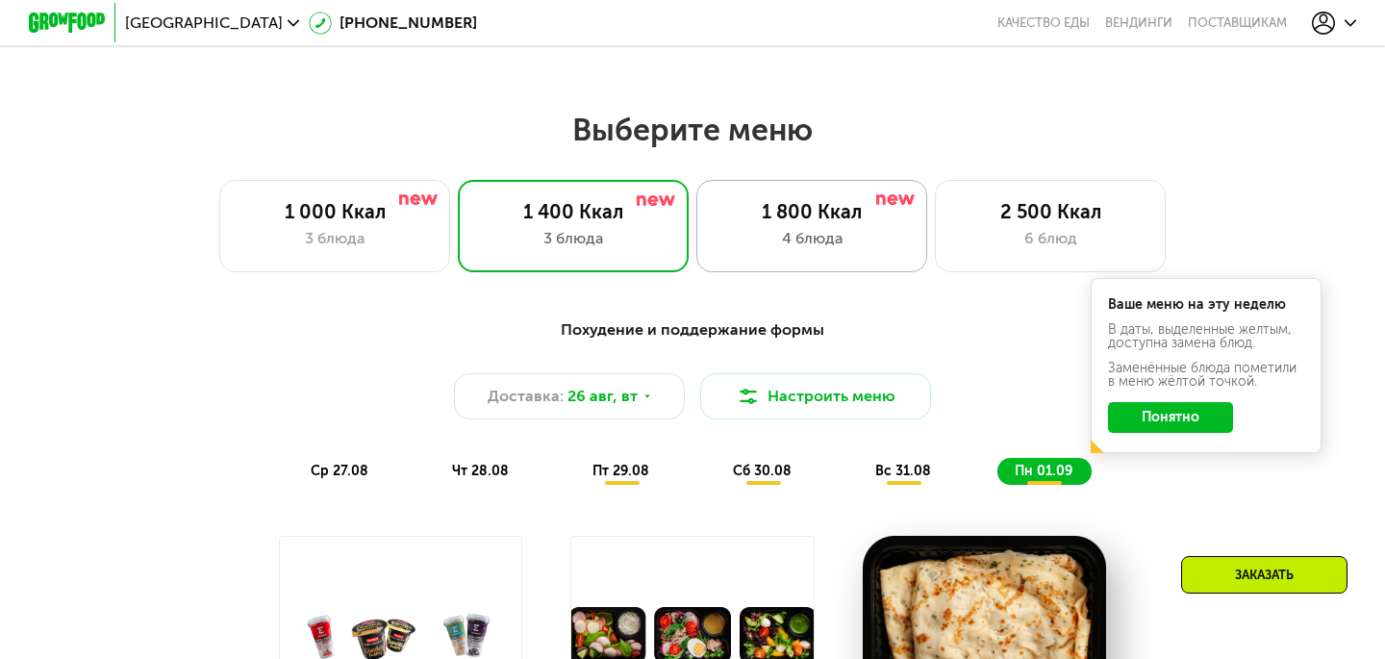
click at [801, 246] on div "4 блюда" at bounding box center [812, 238] width 191 height 23
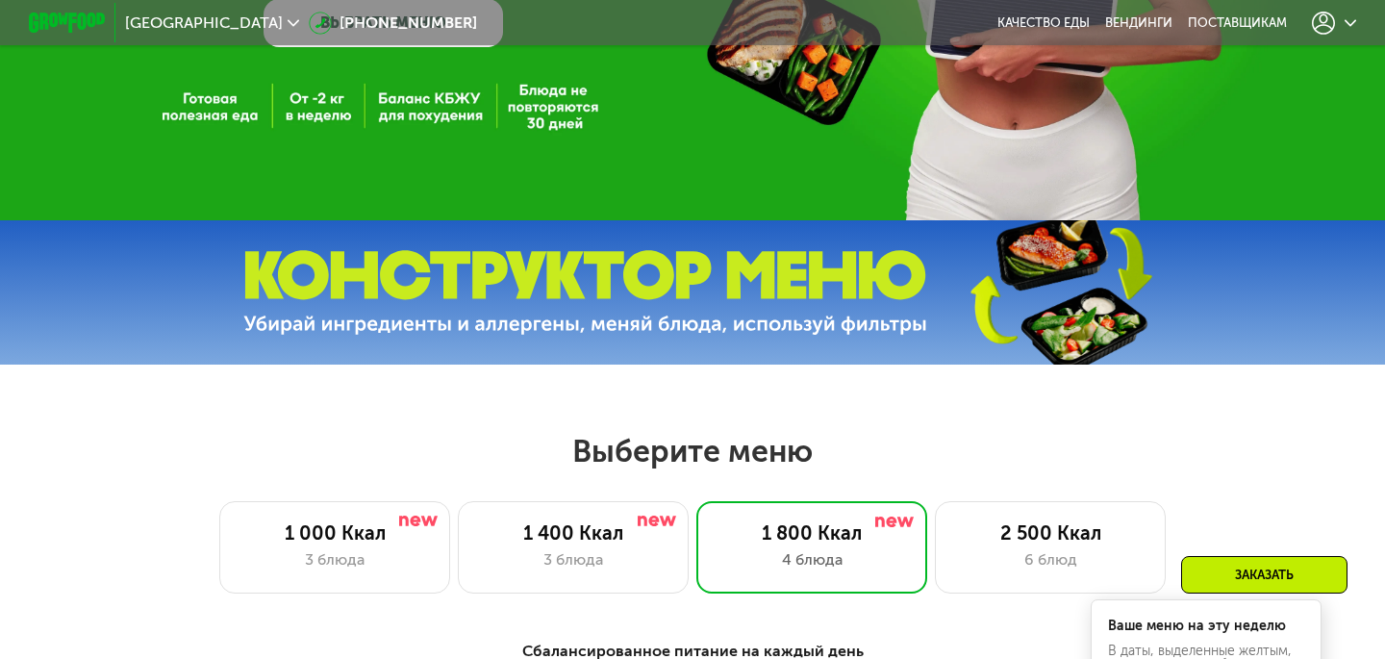
scroll to position [435, 0]
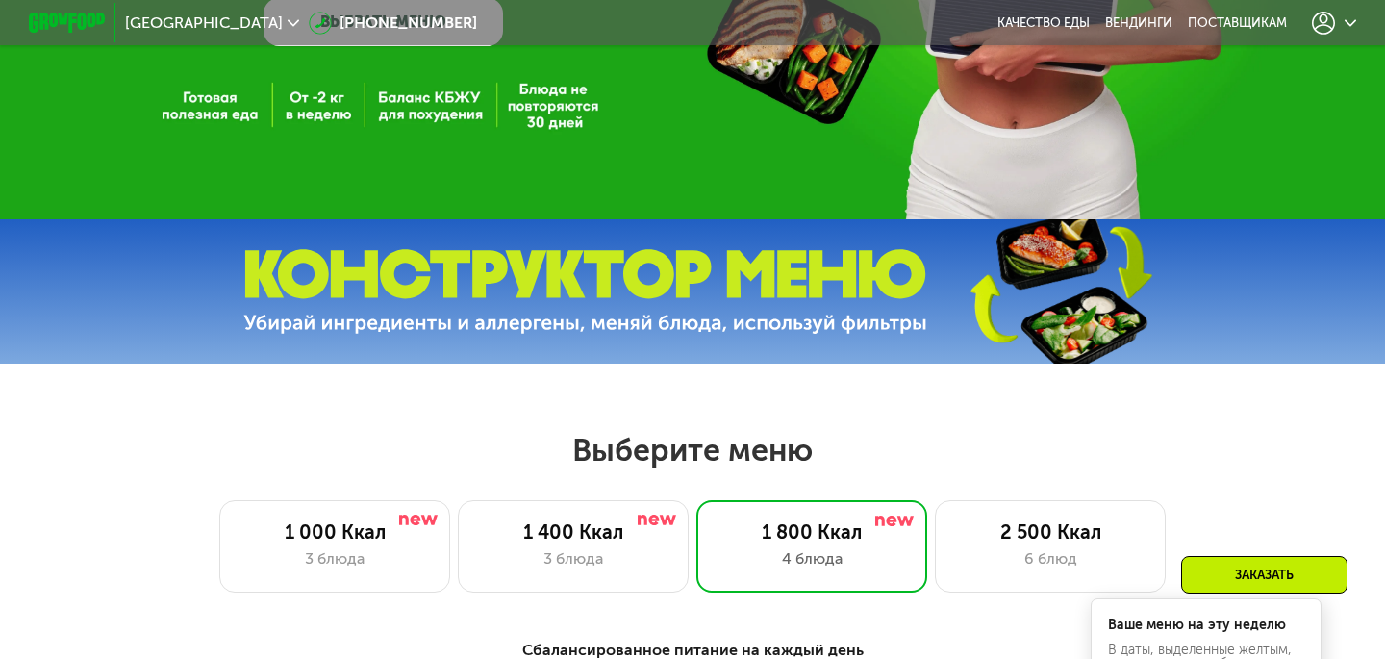
click at [1347, 23] on icon at bounding box center [1351, 23] width 12 height 12
